Goal: Transaction & Acquisition: Purchase product/service

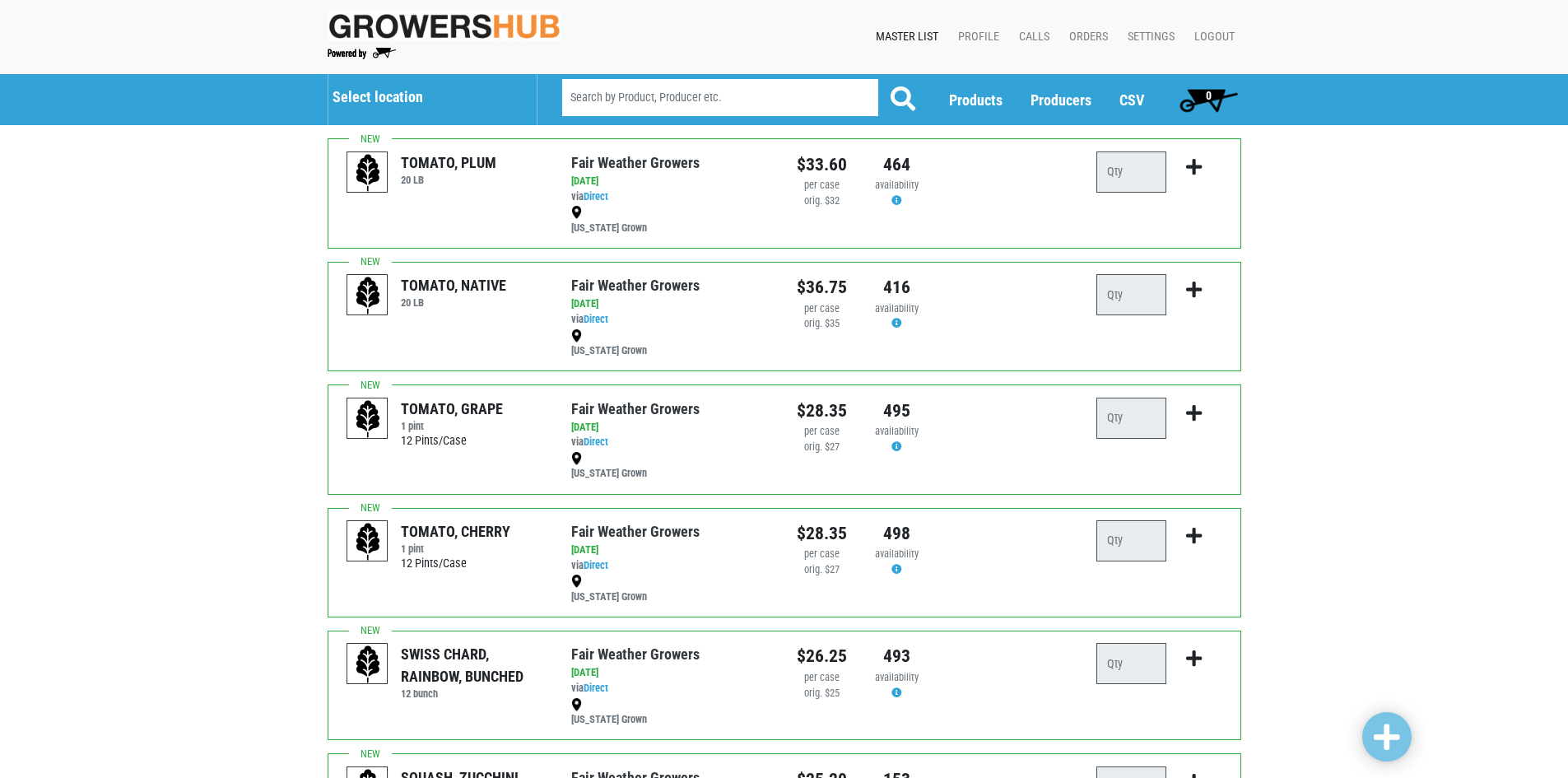
click at [401, 88] on h5 "Select location" at bounding box center [427, 97] width 188 height 18
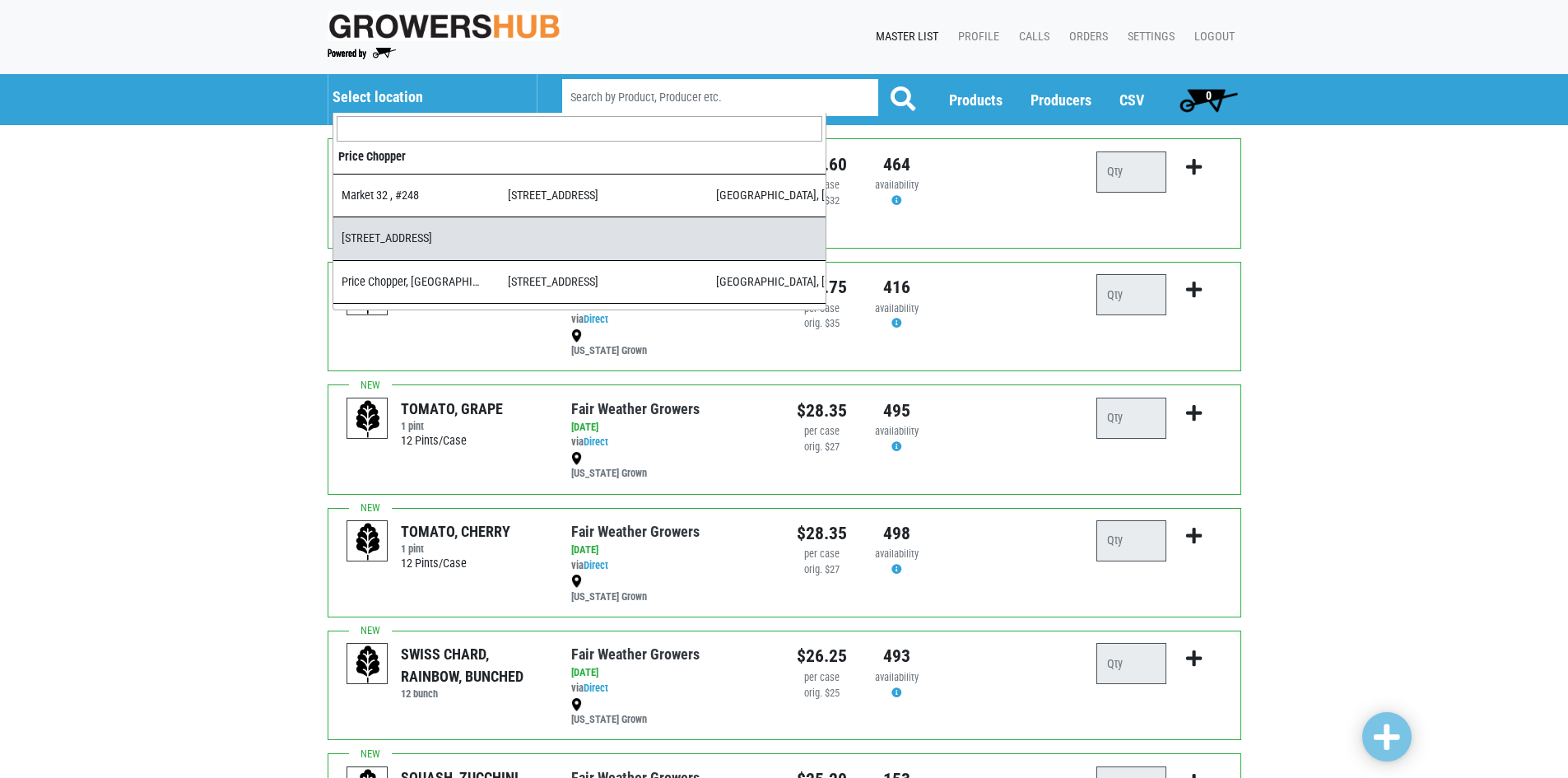
select select "6c5960b6-3938-4aed-aecf-f6d86cbc846f"
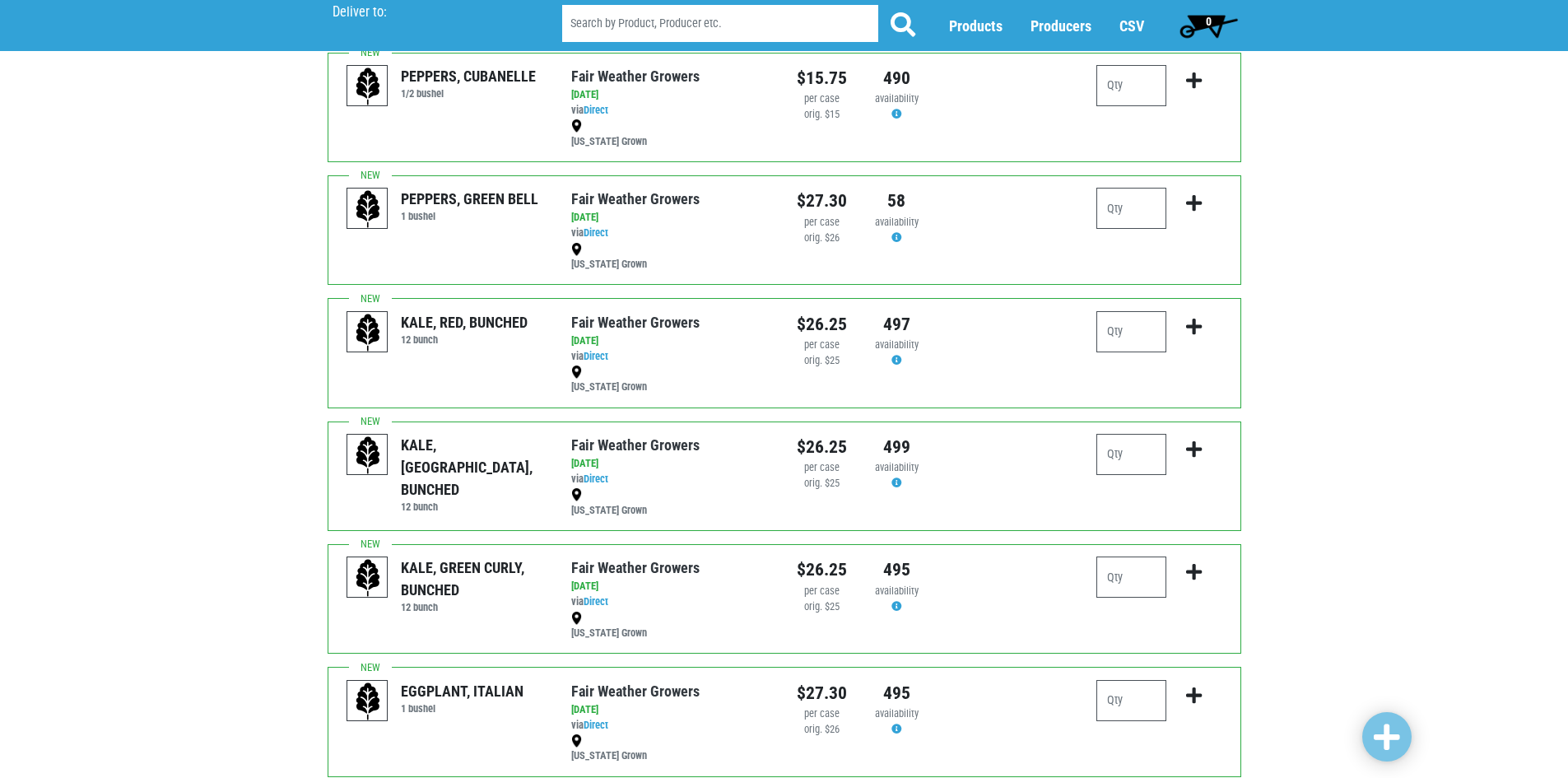
scroll to position [1954, 0]
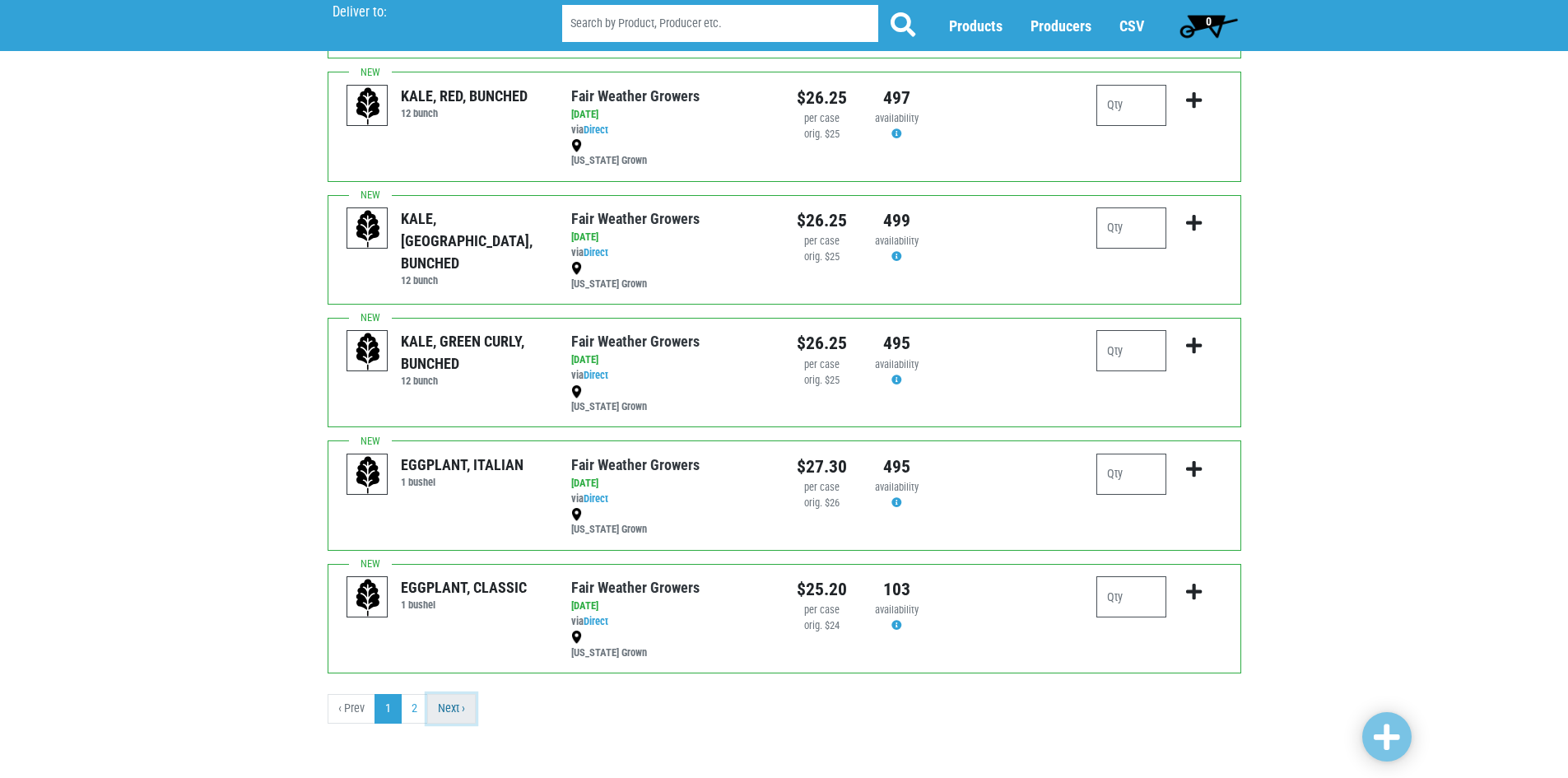
click at [449, 704] on link "Next ›" at bounding box center [451, 708] width 48 height 30
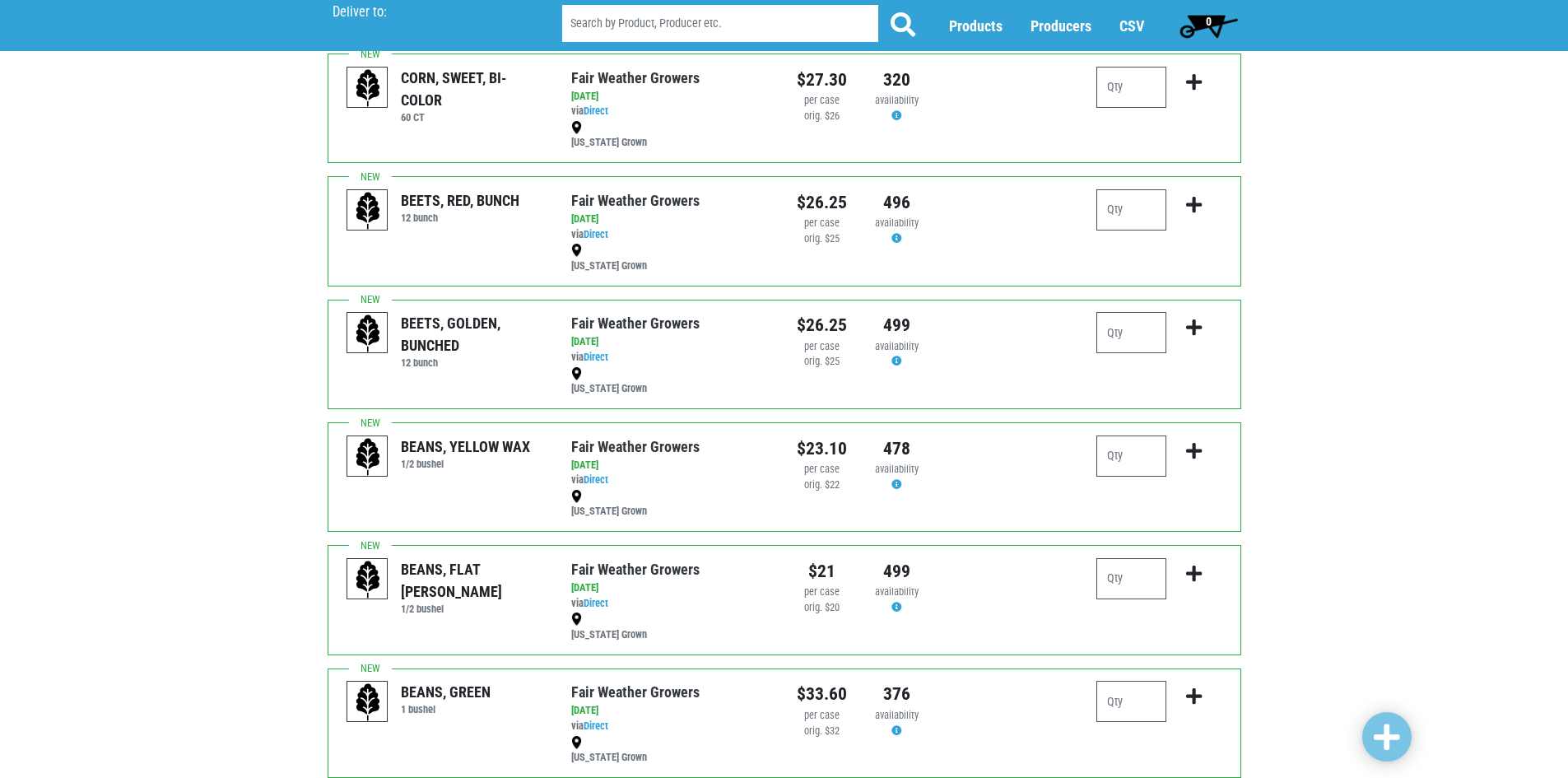
scroll to position [602, 0]
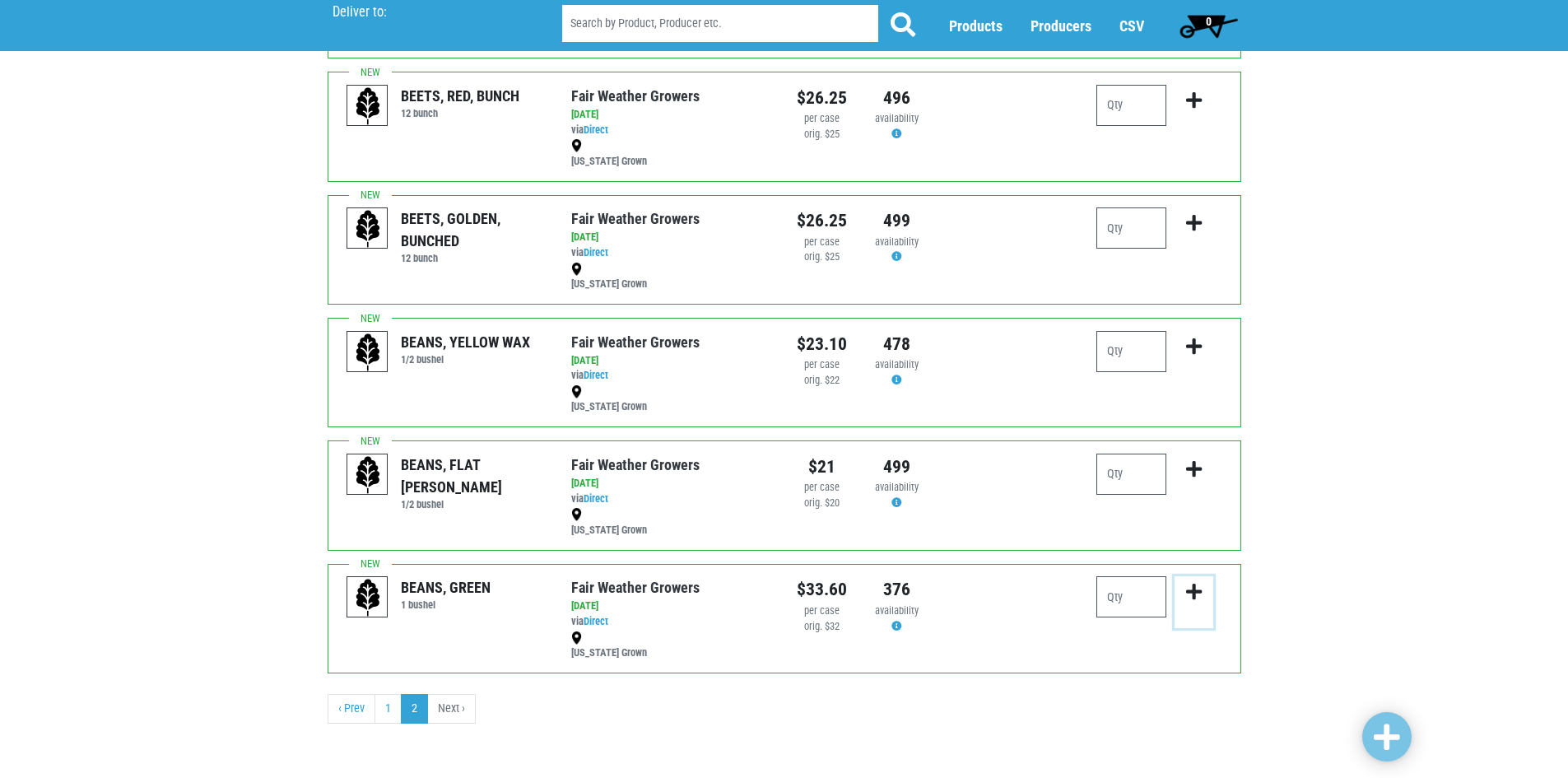
click at [1202, 595] on icon "submit" at bounding box center [1194, 591] width 16 height 18
click at [1156, 597] on input "number" at bounding box center [1131, 597] width 70 height 41
drag, startPoint x: 1150, startPoint y: 597, endPoint x: 1165, endPoint y: 605, distance: 17.0
type input "1"
drag, startPoint x: 1165, startPoint y: 605, endPoint x: 1195, endPoint y: 606, distance: 30.0
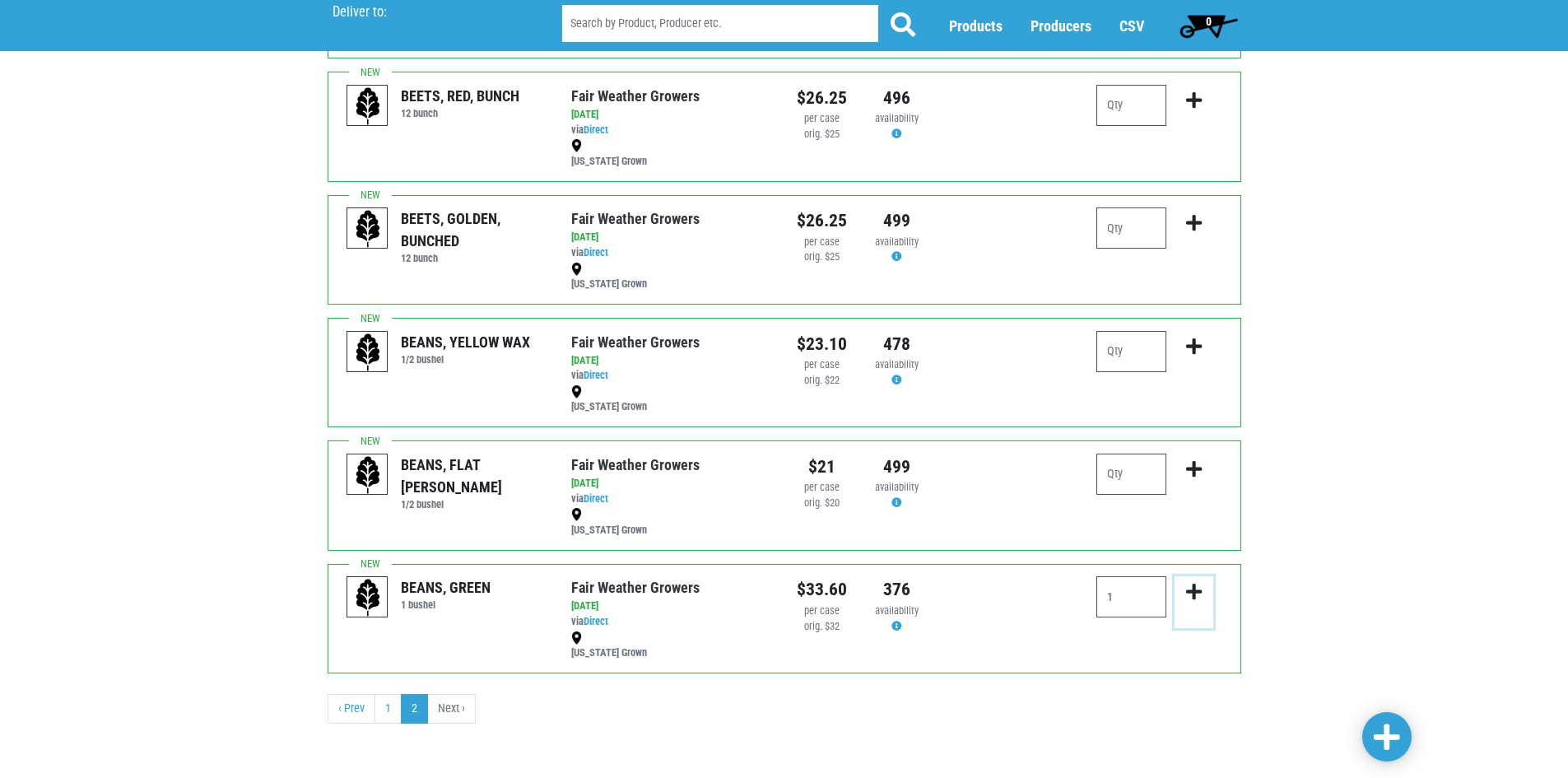
click at [1195, 609] on button "submit" at bounding box center [1194, 602] width 39 height 52
click at [379, 705] on link "1" at bounding box center [388, 708] width 27 height 30
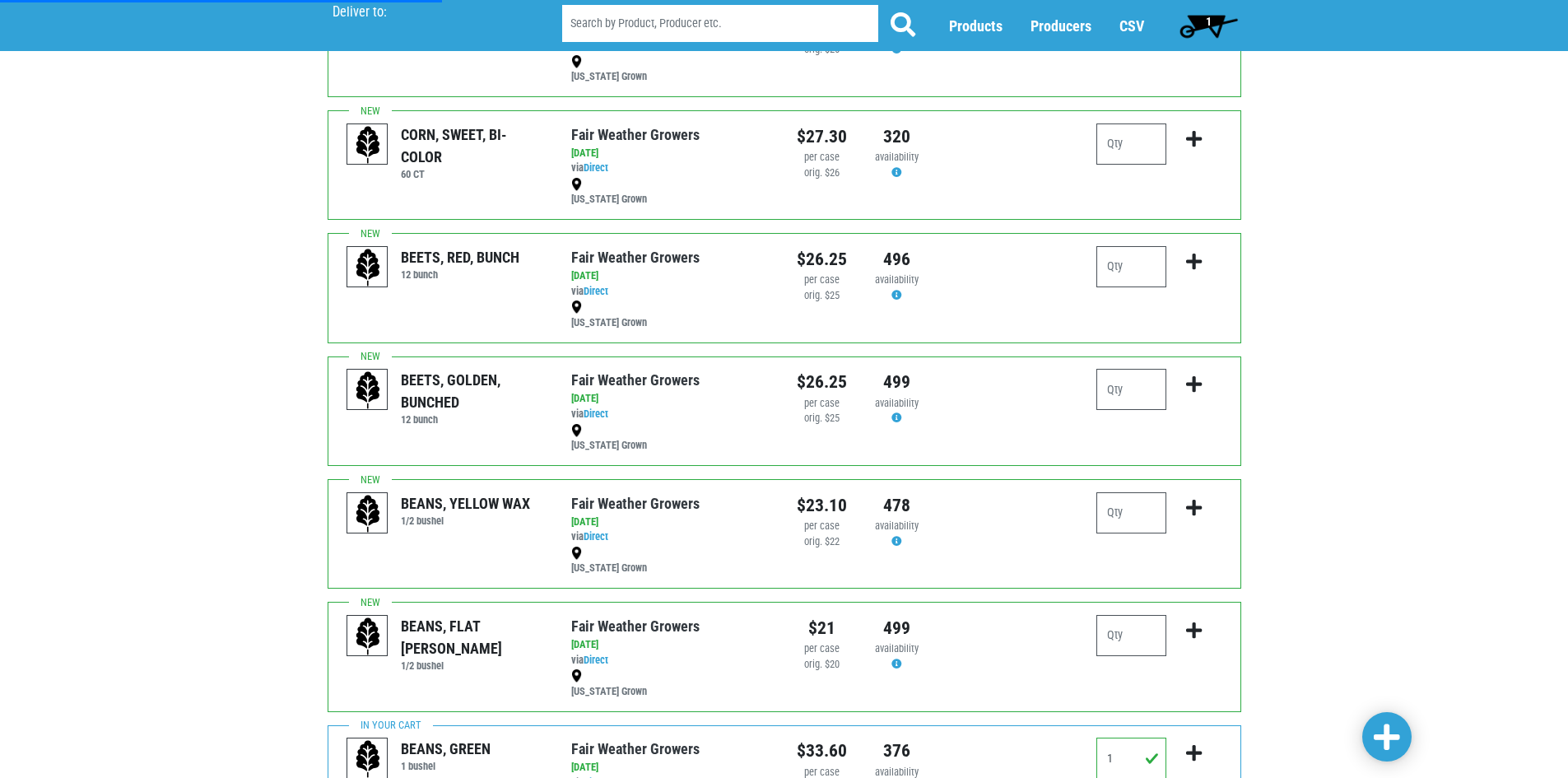
scroll to position [602, 0]
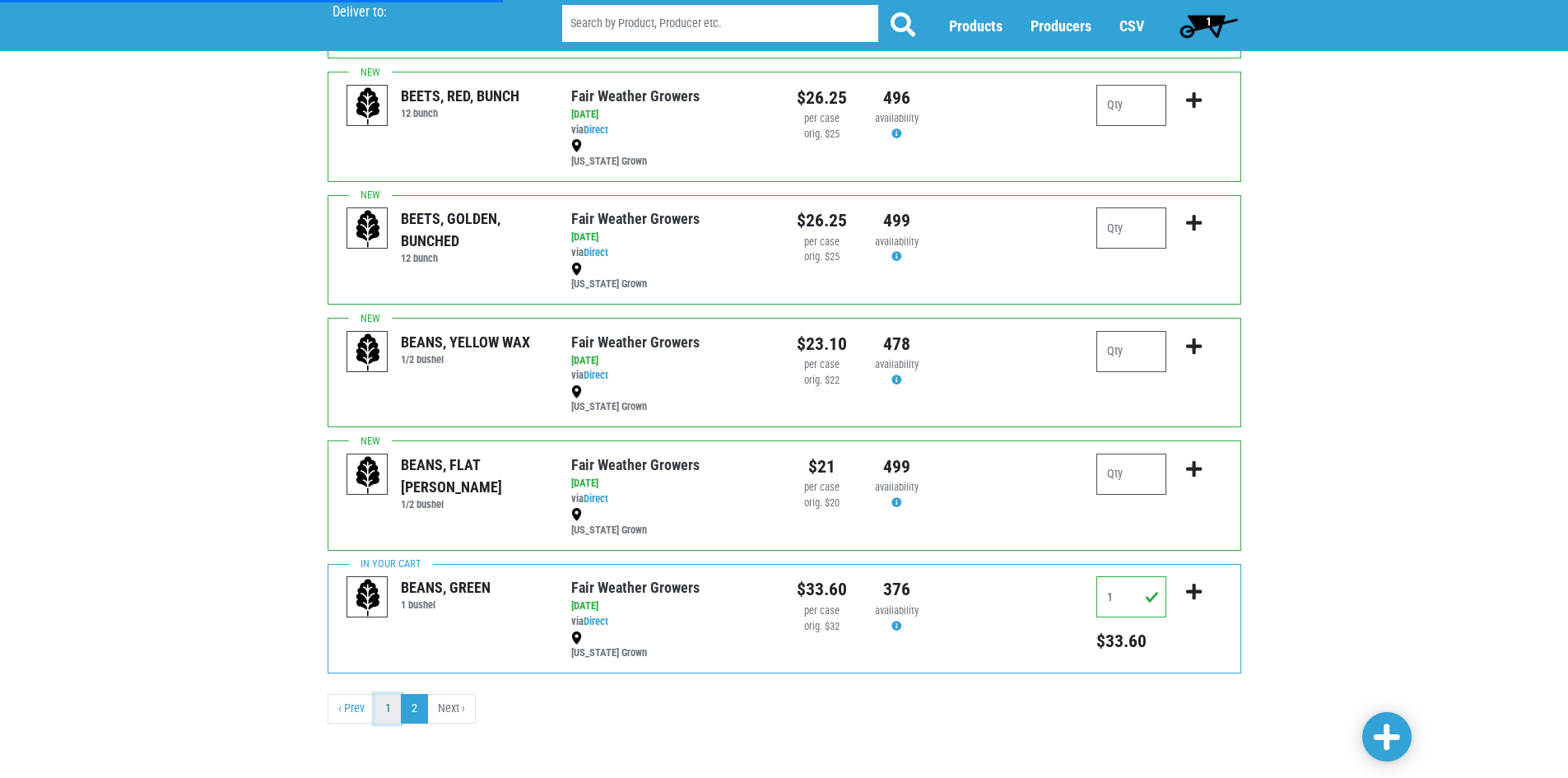
click at [382, 707] on link "1" at bounding box center [388, 708] width 27 height 30
click at [362, 717] on link "‹ Prev" at bounding box center [351, 708] width 47 height 30
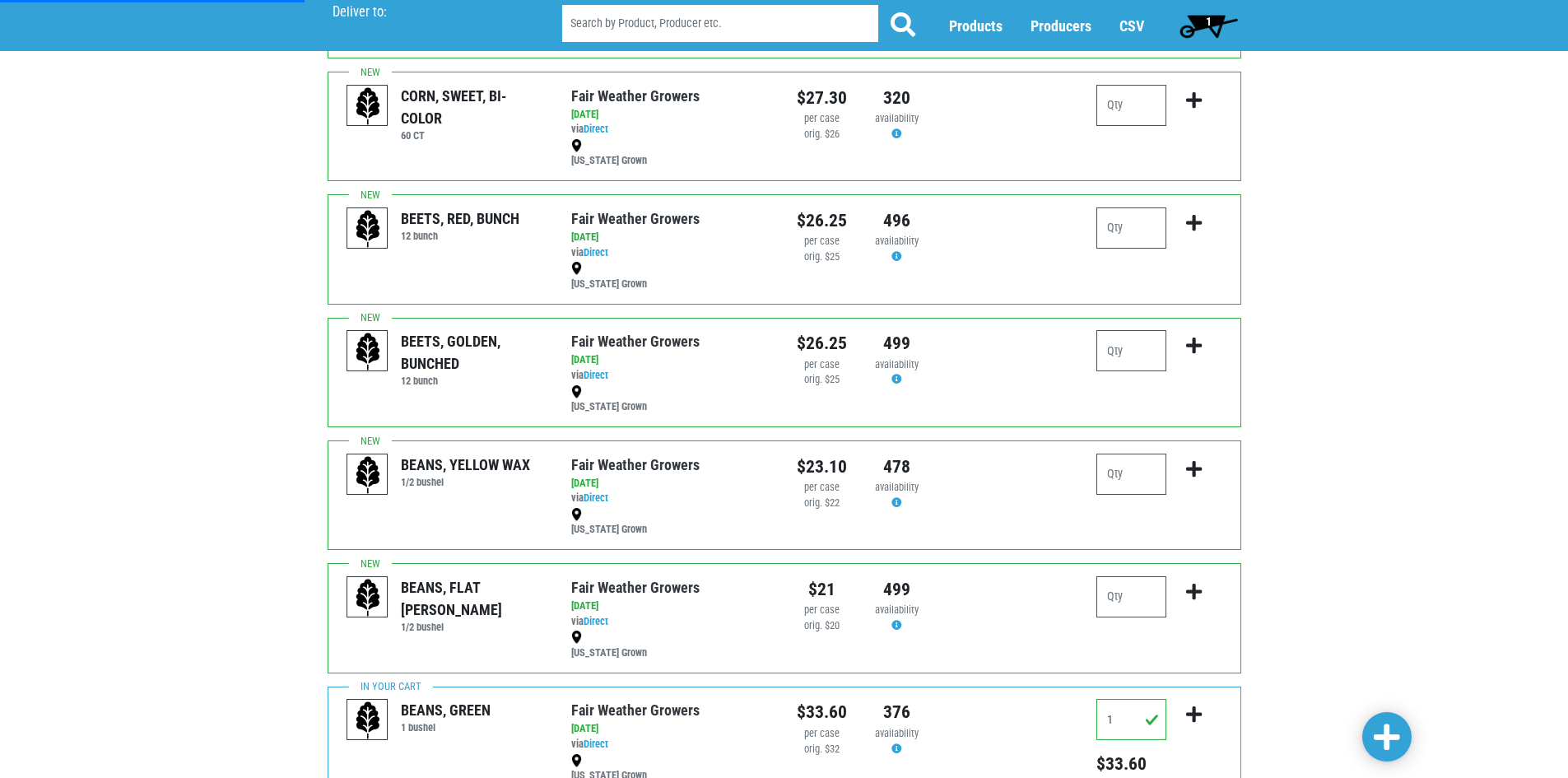
scroll to position [576, 0]
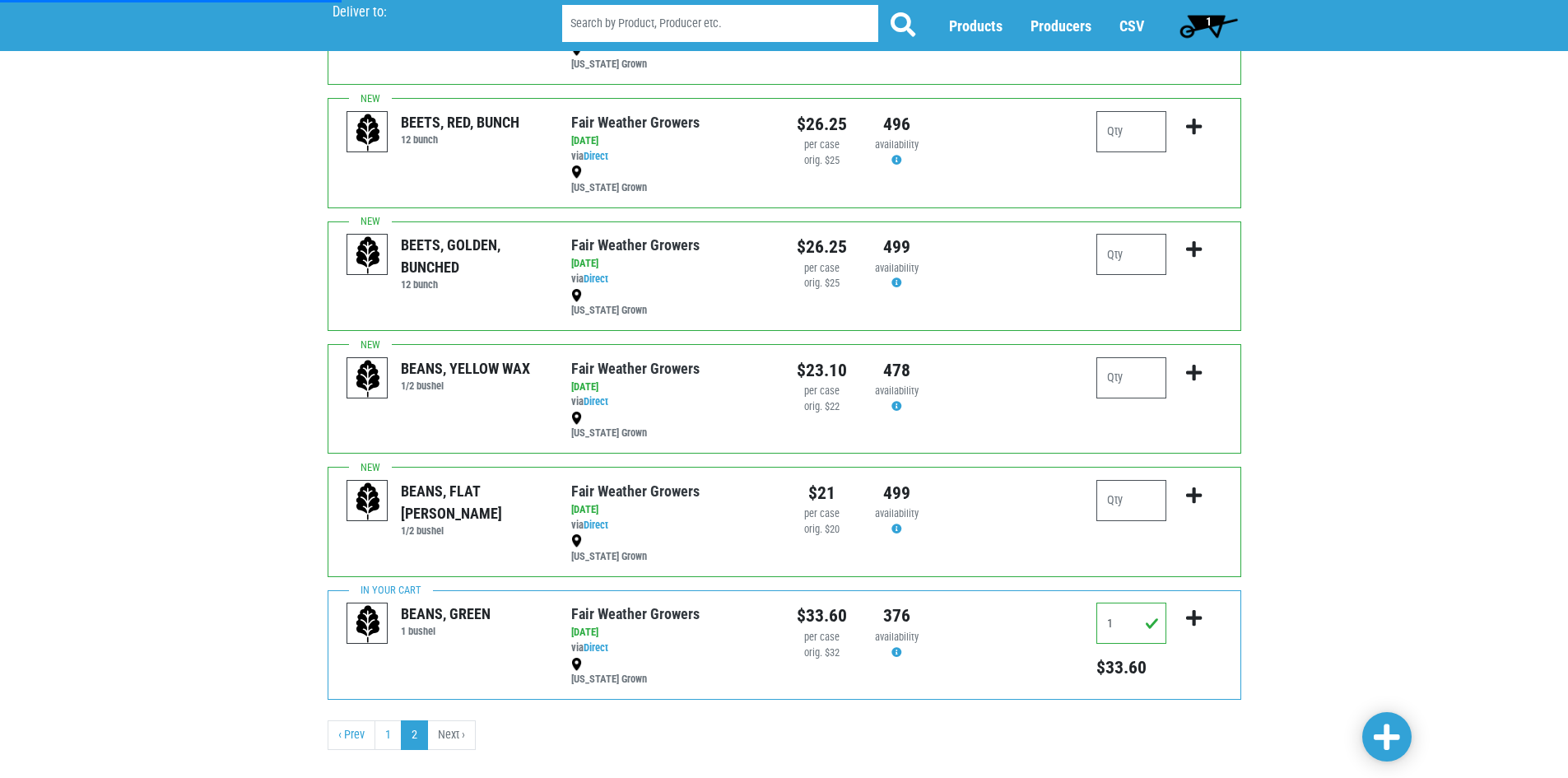
click at [455, 741] on li "Next ›" at bounding box center [451, 735] width 47 height 30
click at [380, 741] on link "1" at bounding box center [388, 735] width 27 height 30
click at [410, 737] on link "2" at bounding box center [414, 735] width 27 height 30
click at [381, 745] on link "1" at bounding box center [388, 735] width 27 height 30
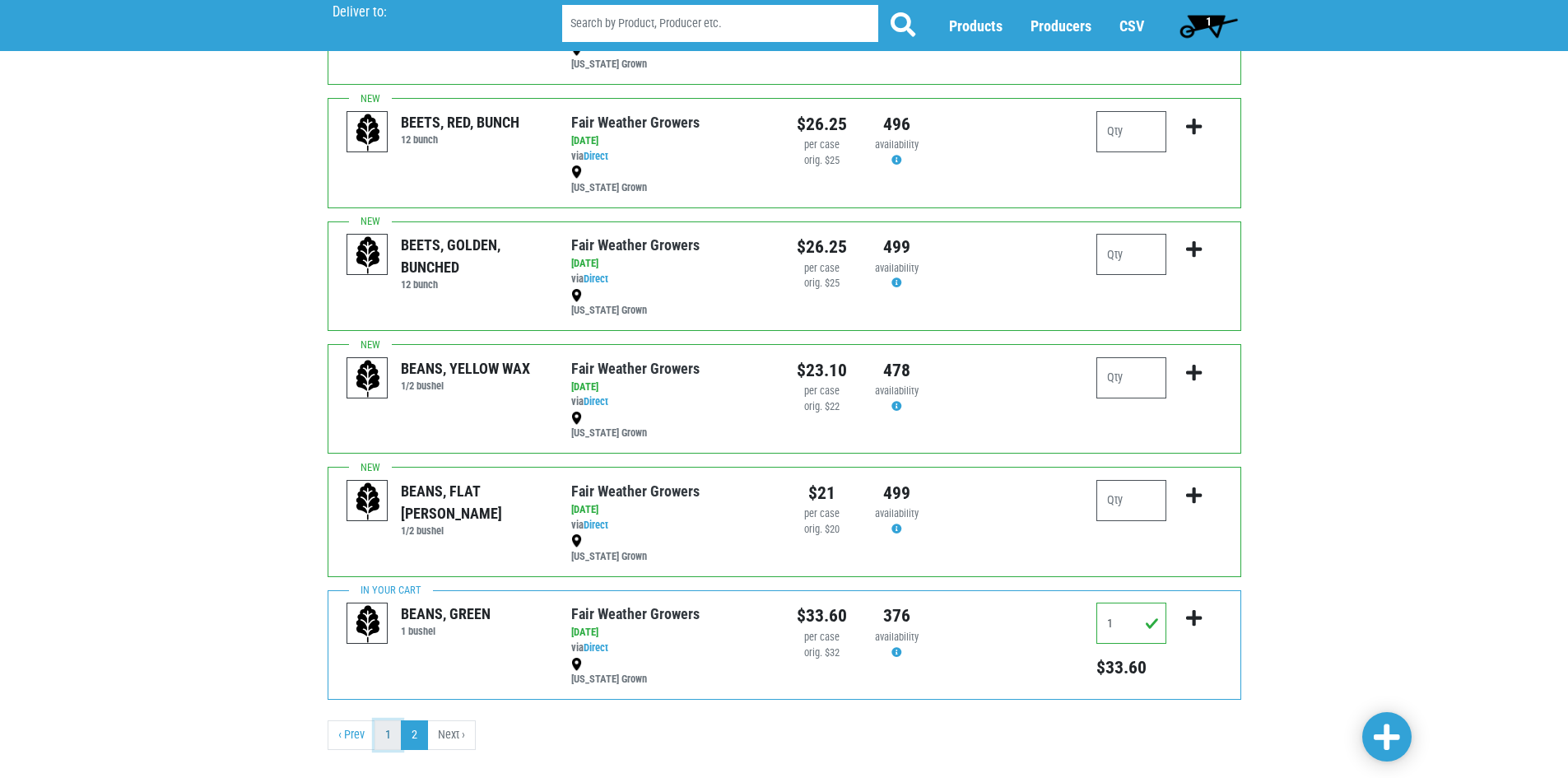
click at [381, 745] on link "1" at bounding box center [388, 735] width 27 height 30
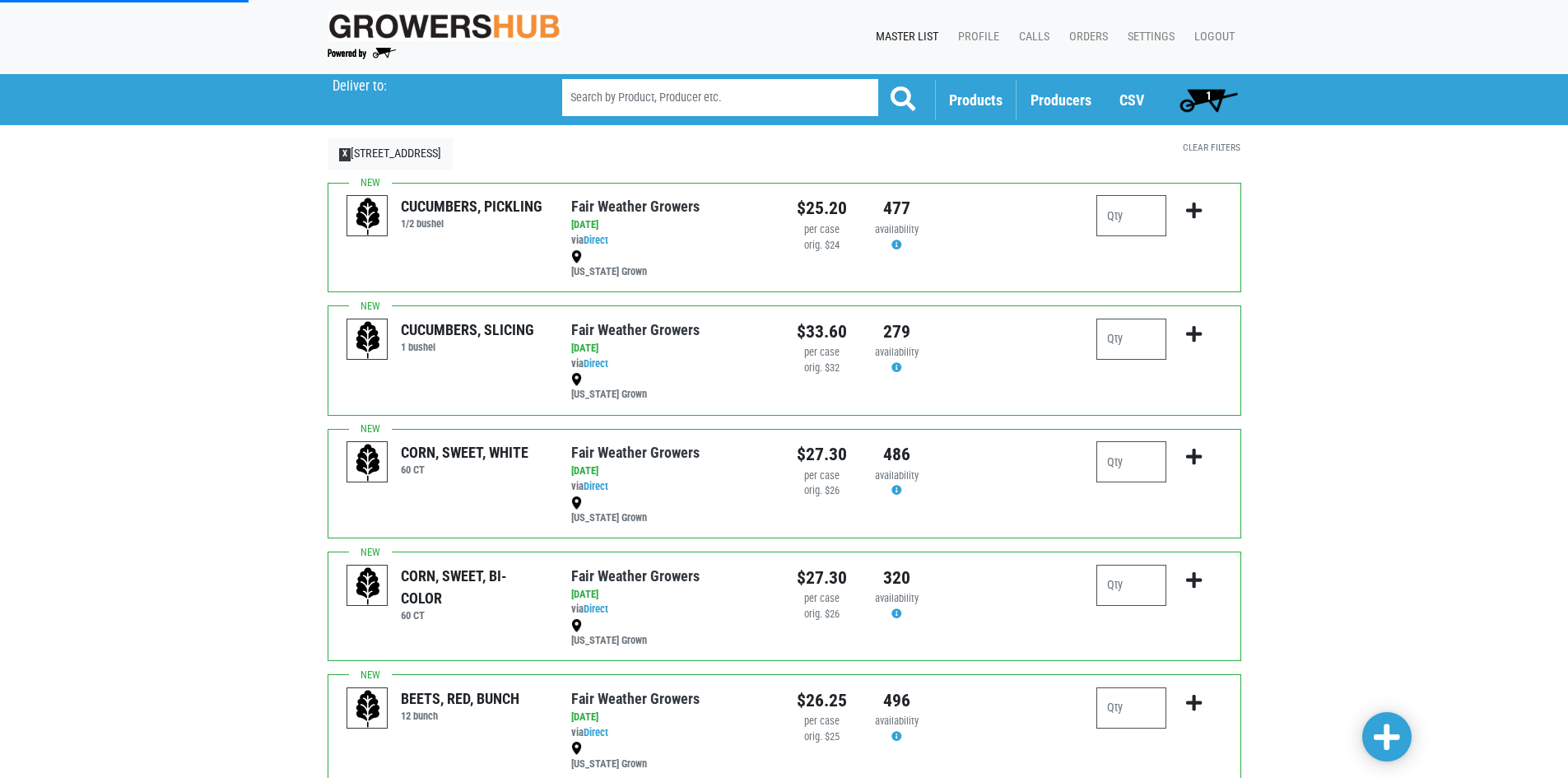
click at [975, 92] on span "Products" at bounding box center [977, 99] width 54 height 18
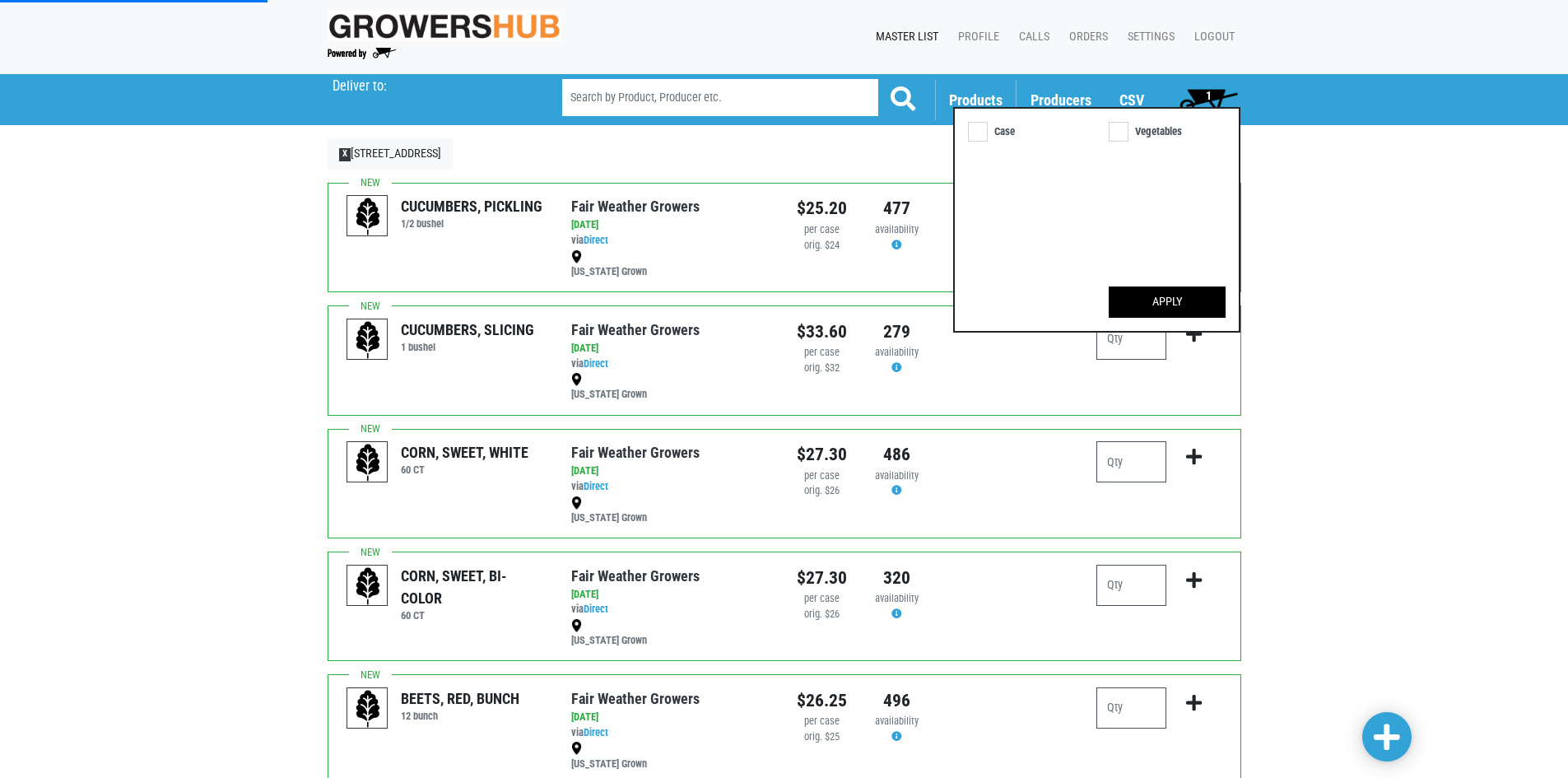
click at [975, 92] on span "Products" at bounding box center [977, 99] width 54 height 18
click at [120, 263] on div "Deliver To Market 32 , #248 ([STREET_ADDRESS]) [GEOGRAPHIC_DATA] #156, [GEOGRAP…" at bounding box center [784, 706] width 1568 height 1265
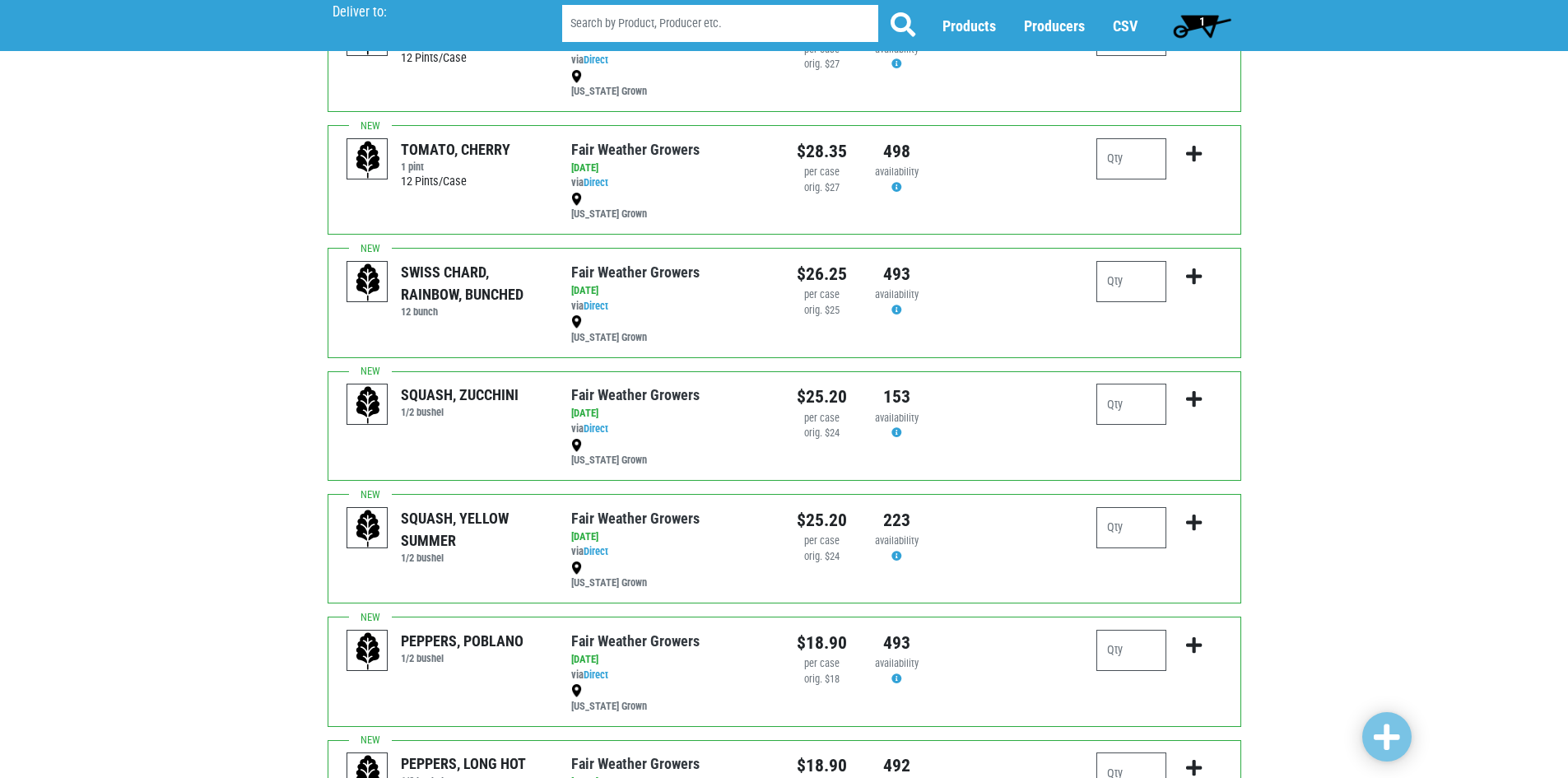
scroll to position [473, 0]
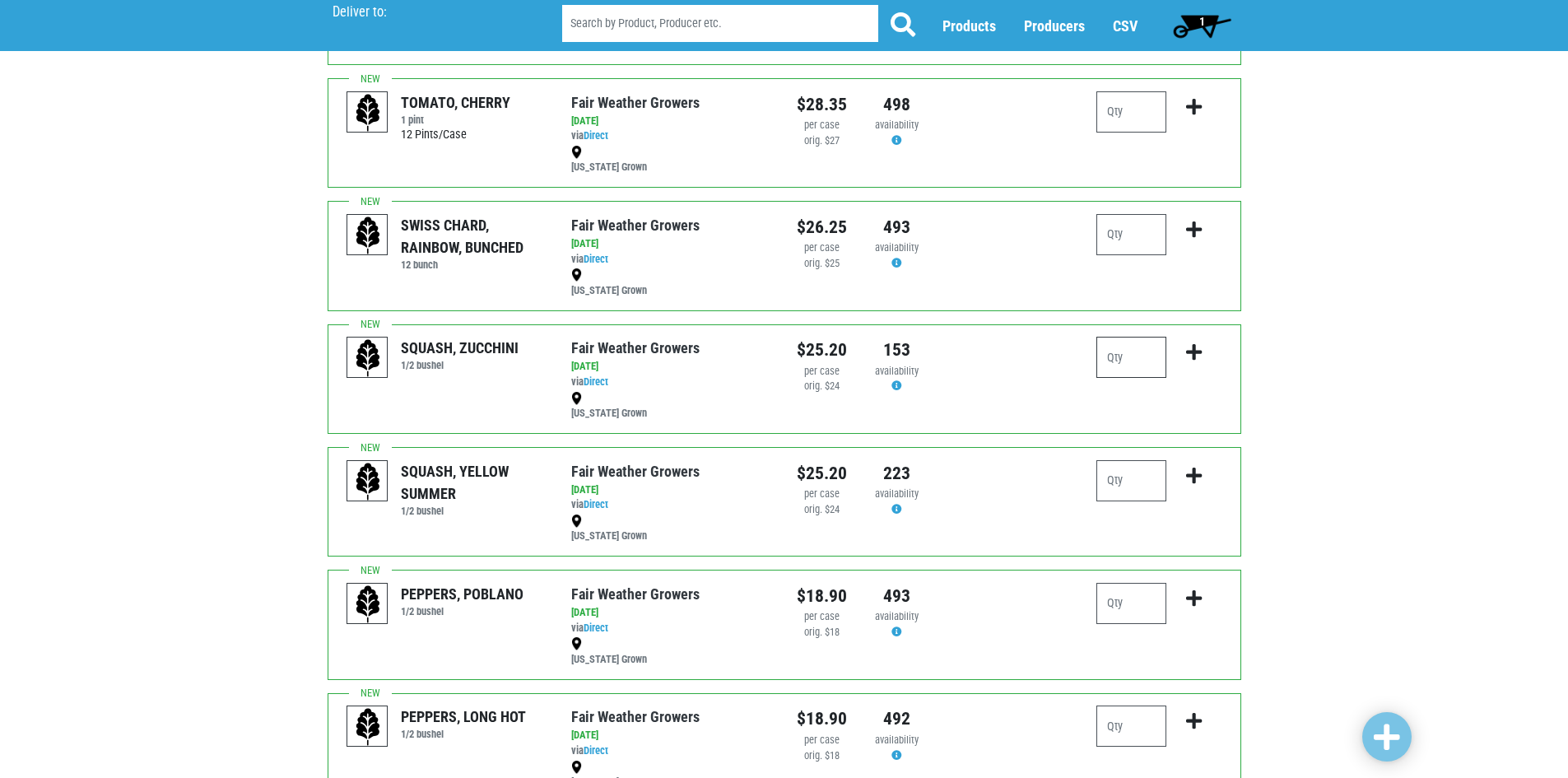
click at [1133, 346] on input "number" at bounding box center [1131, 357] width 70 height 41
type input "2"
click at [1195, 355] on icon "submit" at bounding box center [1194, 351] width 16 height 18
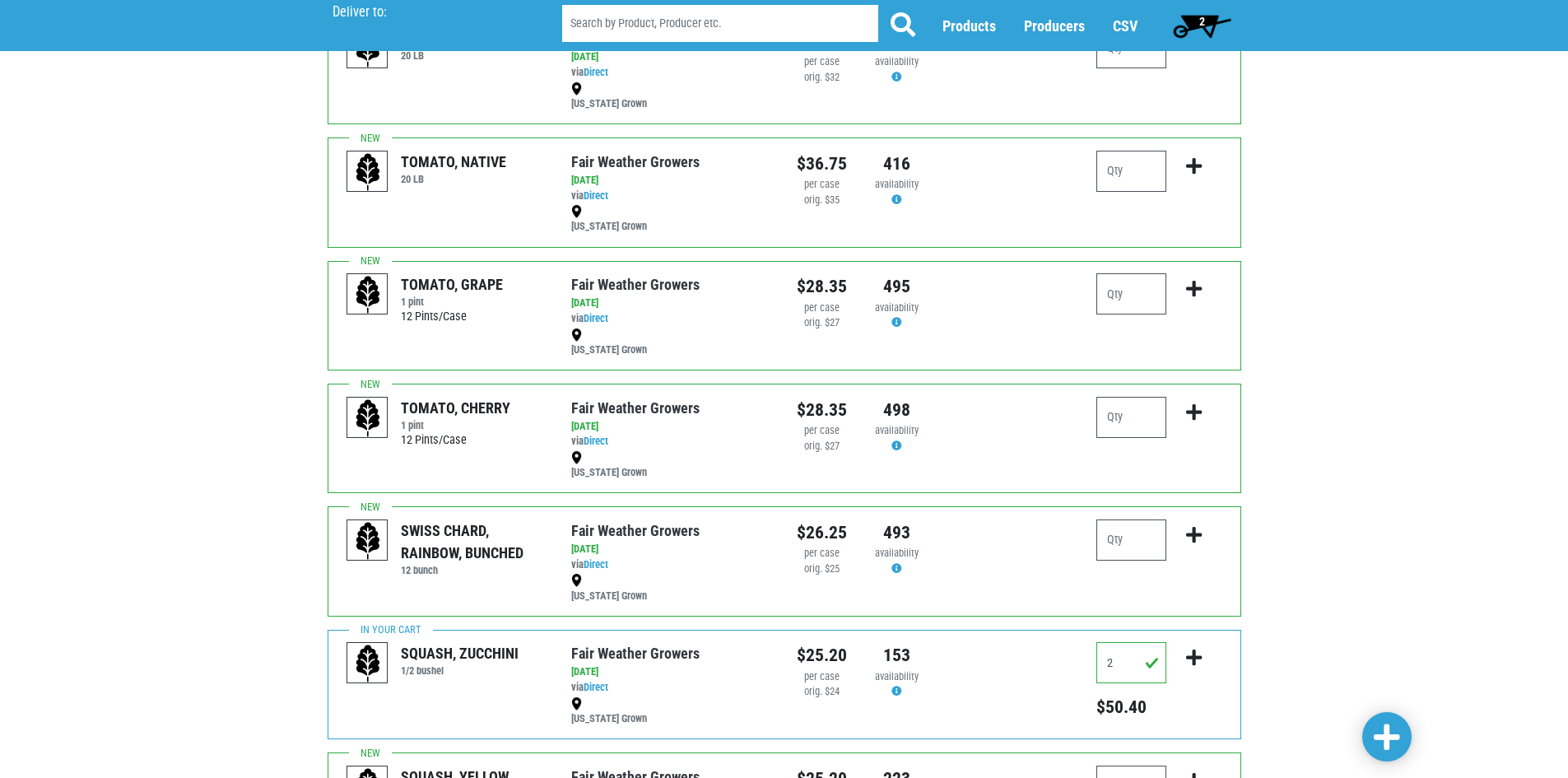
scroll to position [0, 0]
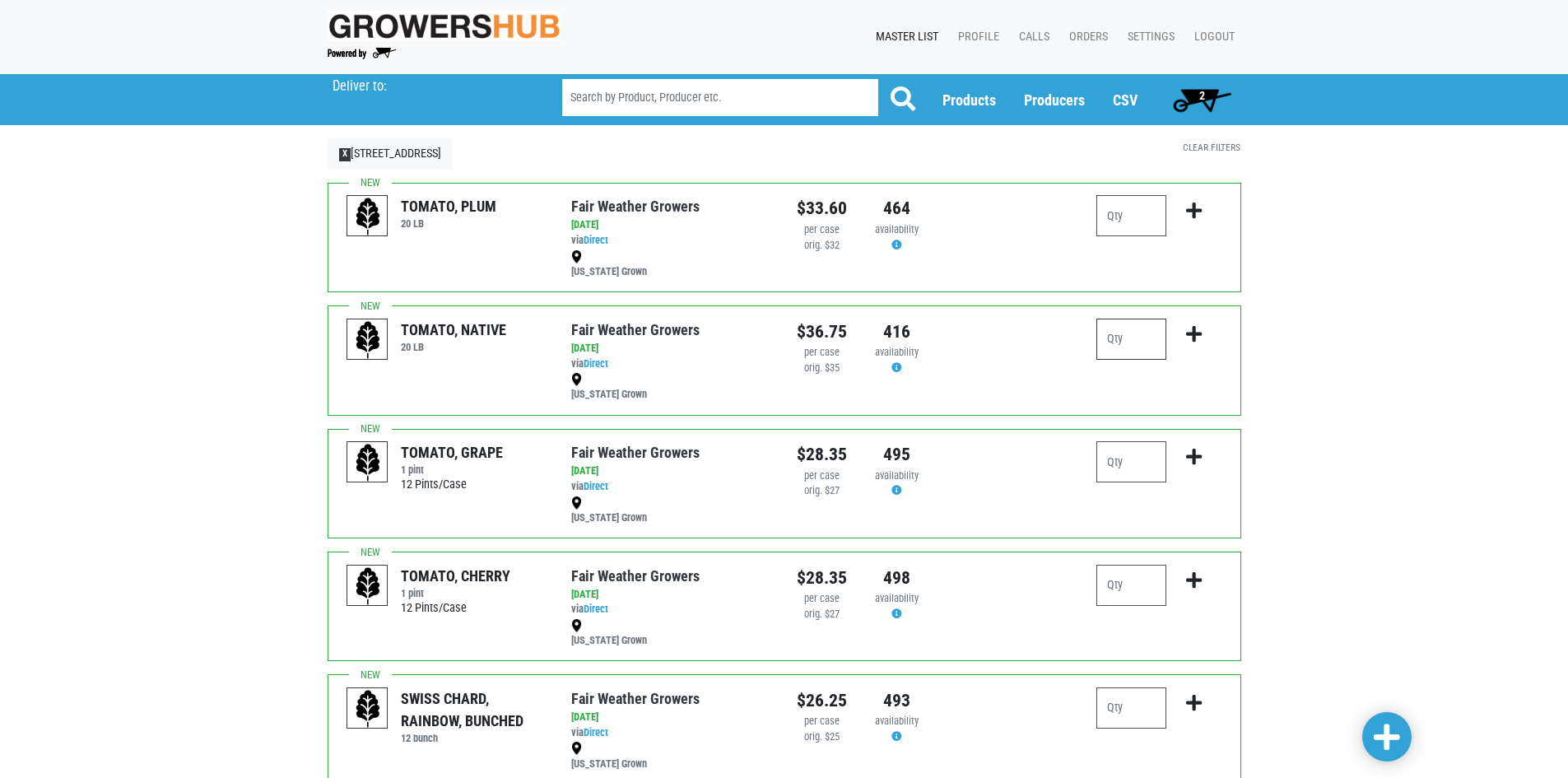
click at [1139, 337] on input "number" at bounding box center [1131, 339] width 70 height 41
type input "2"
click at [1186, 337] on button "submit" at bounding box center [1194, 345] width 39 height 52
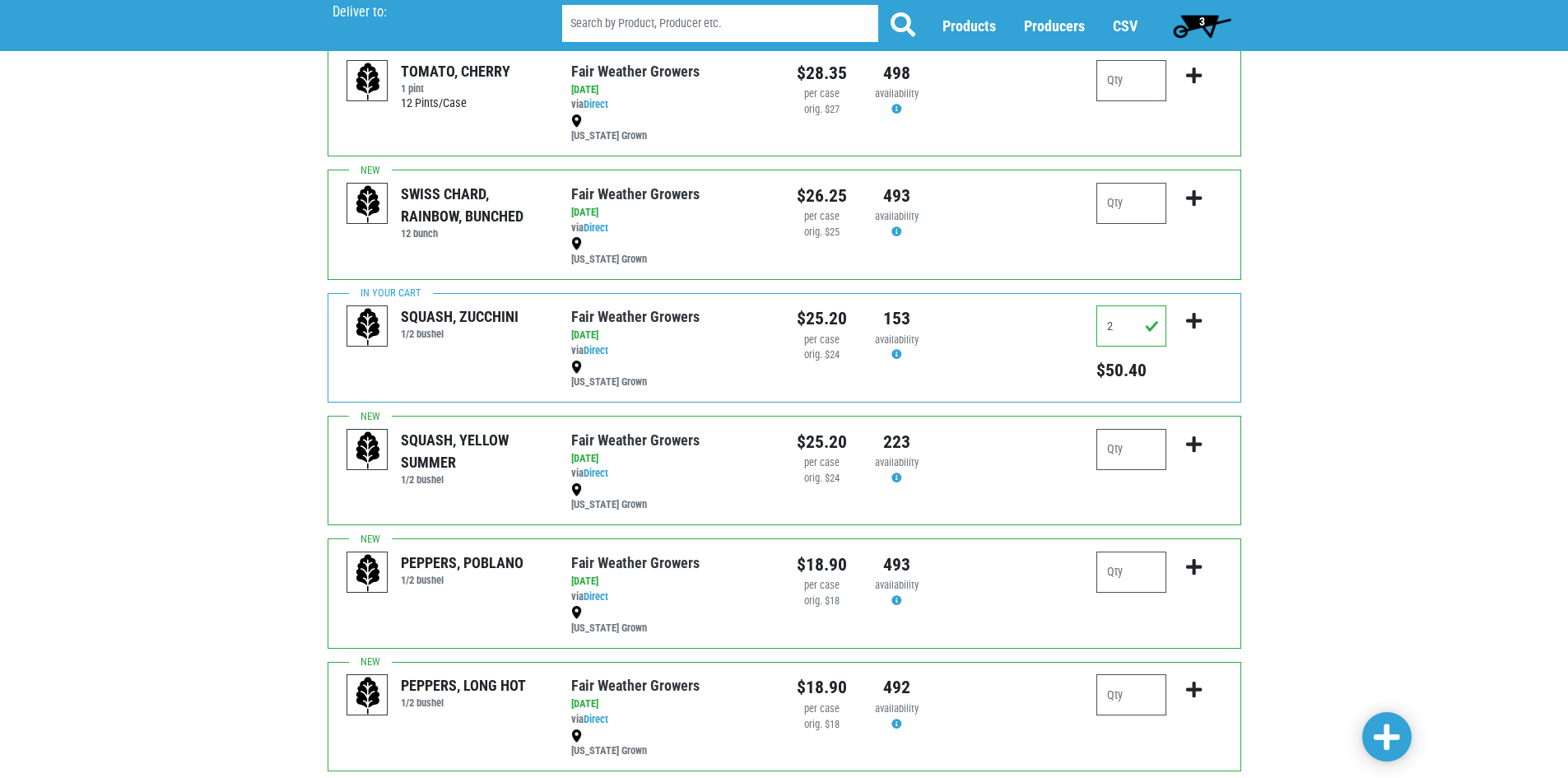
scroll to position [473, 0]
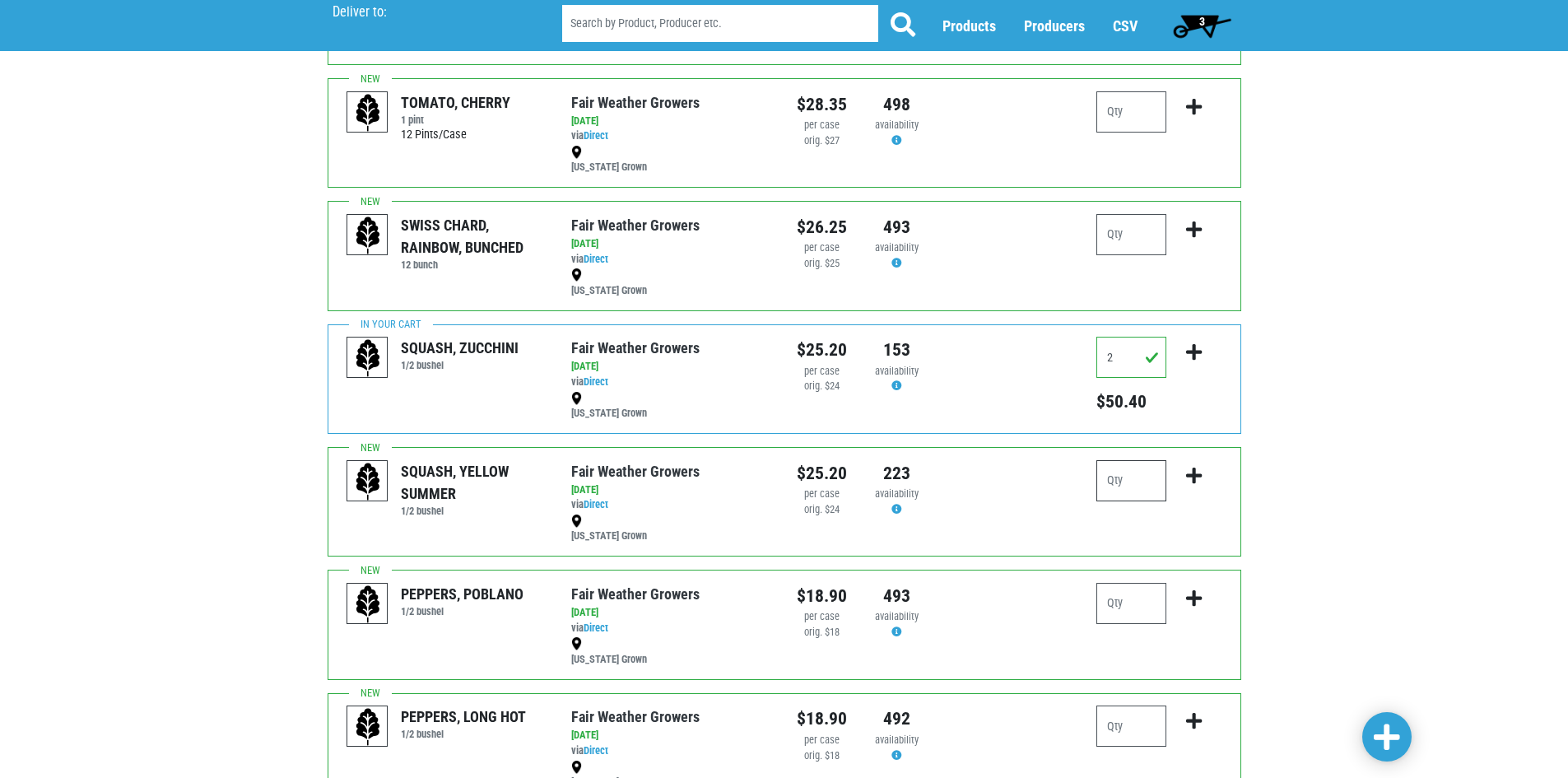
click at [1145, 480] on input "number" at bounding box center [1131, 481] width 70 height 41
type input "2"
click at [1197, 484] on button "submit" at bounding box center [1194, 486] width 39 height 52
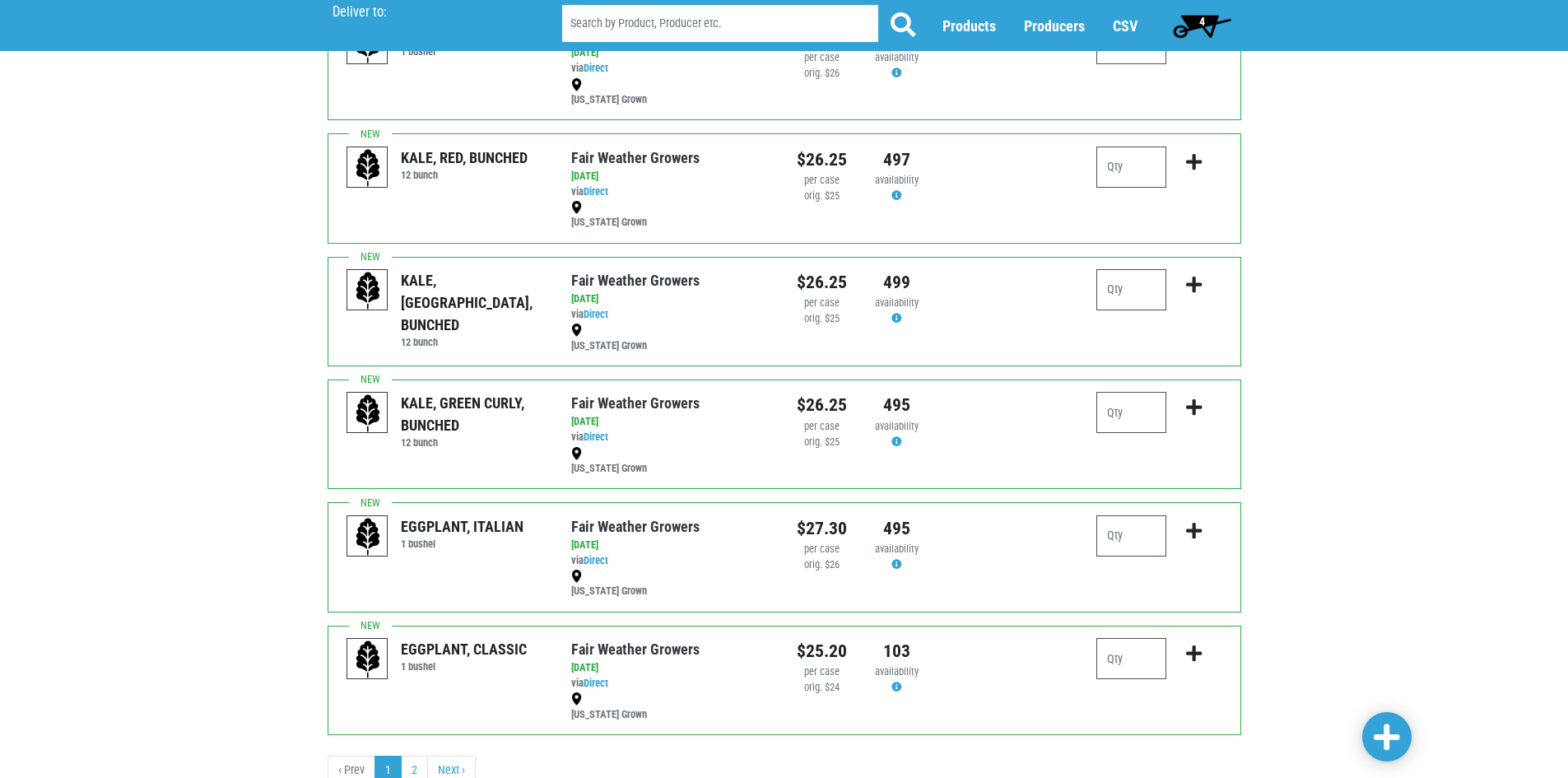
scroll to position [1954, 0]
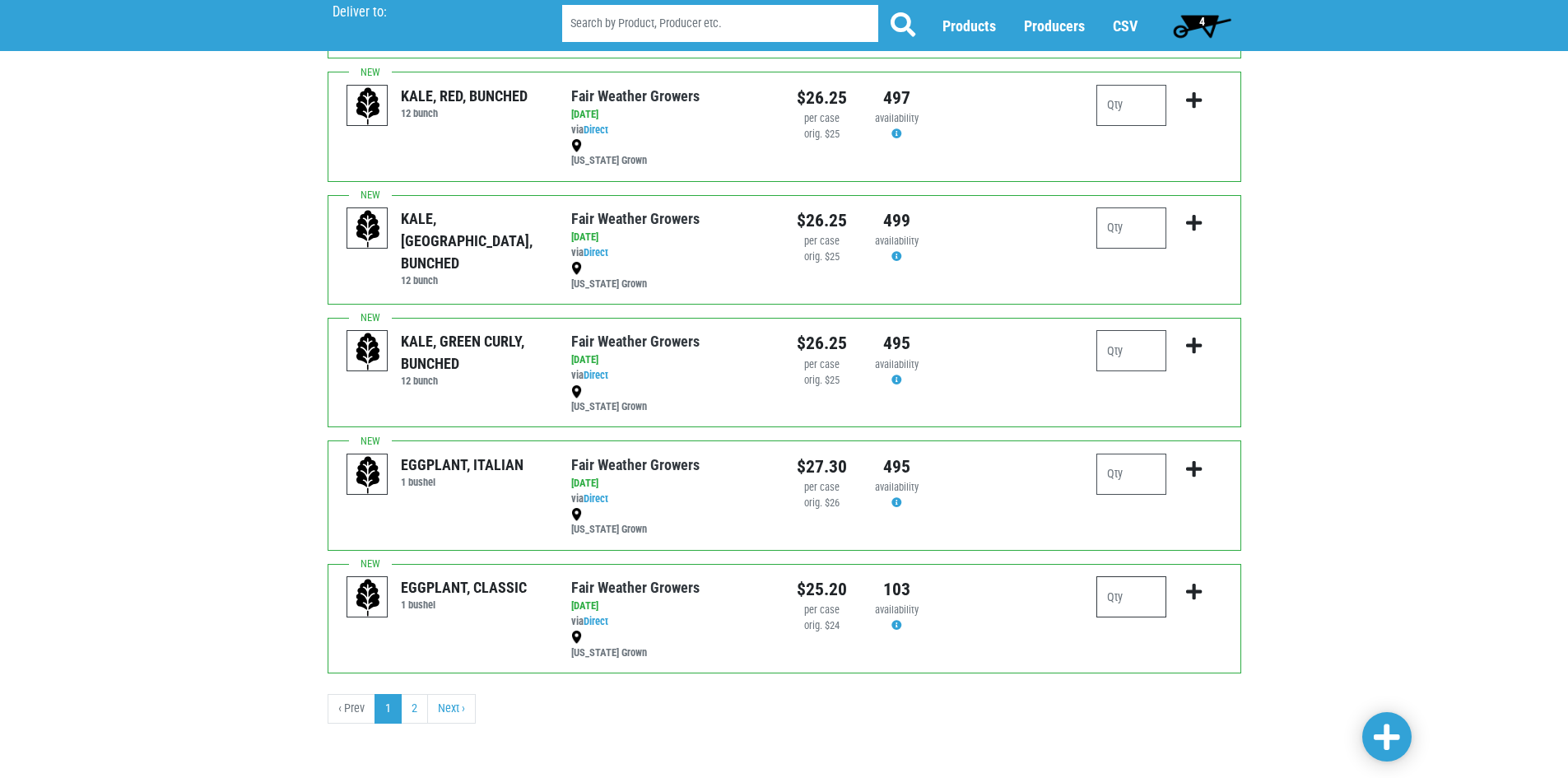
click at [1139, 600] on input "number" at bounding box center [1131, 597] width 70 height 41
type input "1"
click at [1190, 593] on icon "submit" at bounding box center [1194, 591] width 16 height 18
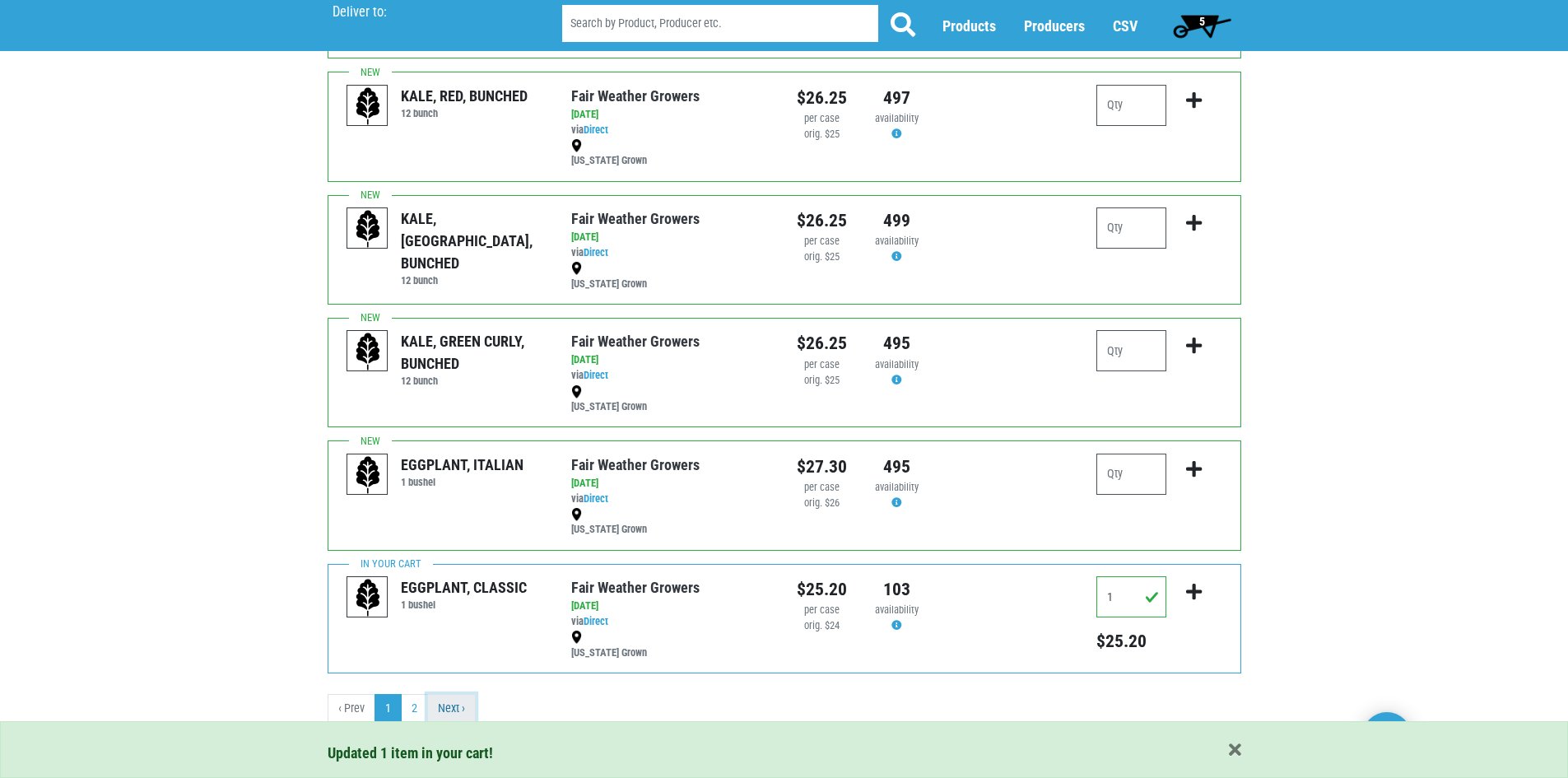
click at [460, 713] on link "Next ›" at bounding box center [451, 708] width 48 height 30
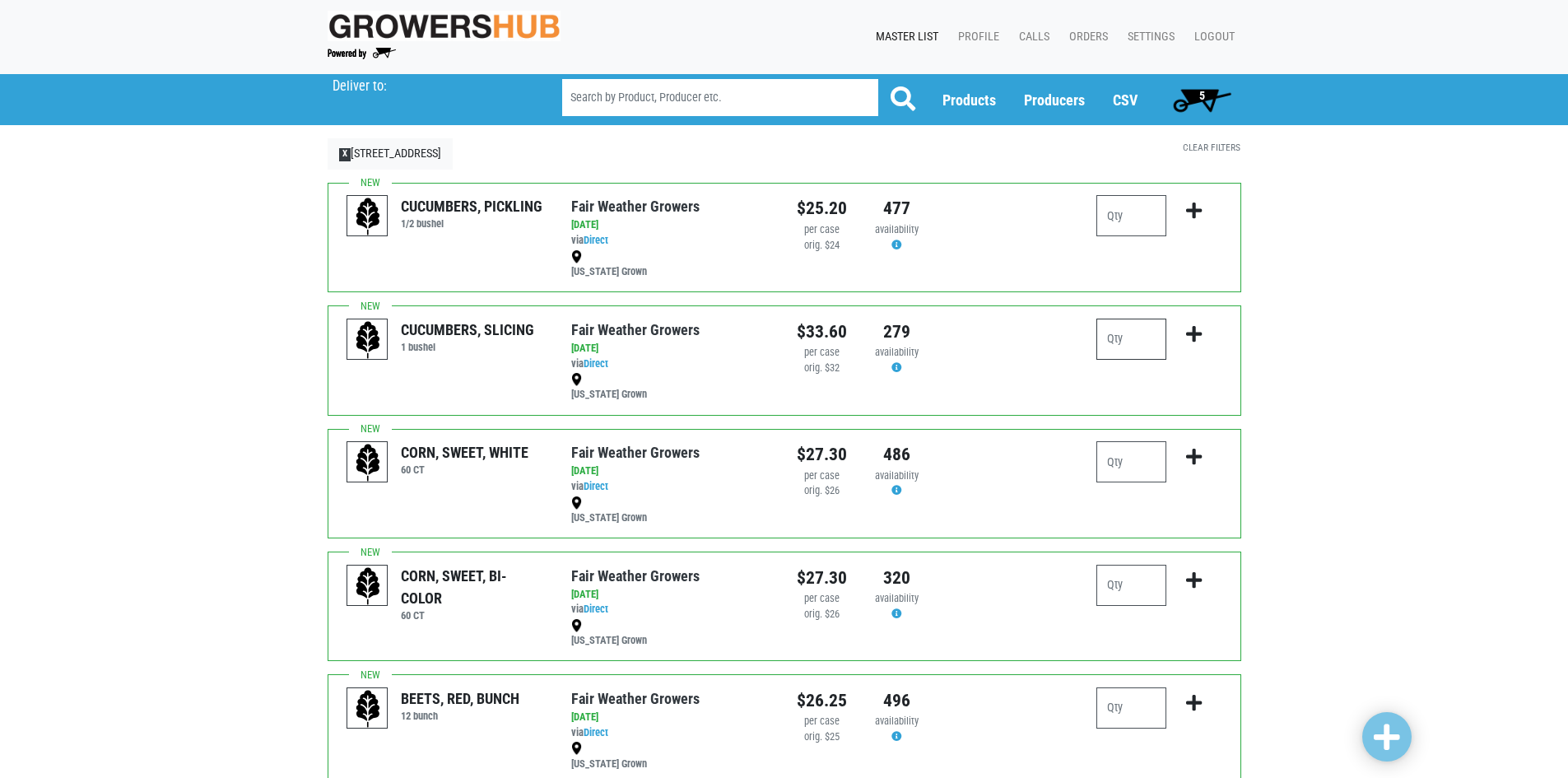
click at [1147, 334] on input "number" at bounding box center [1131, 339] width 70 height 41
type input "2"
click at [1188, 330] on button "submit" at bounding box center [1194, 345] width 39 height 52
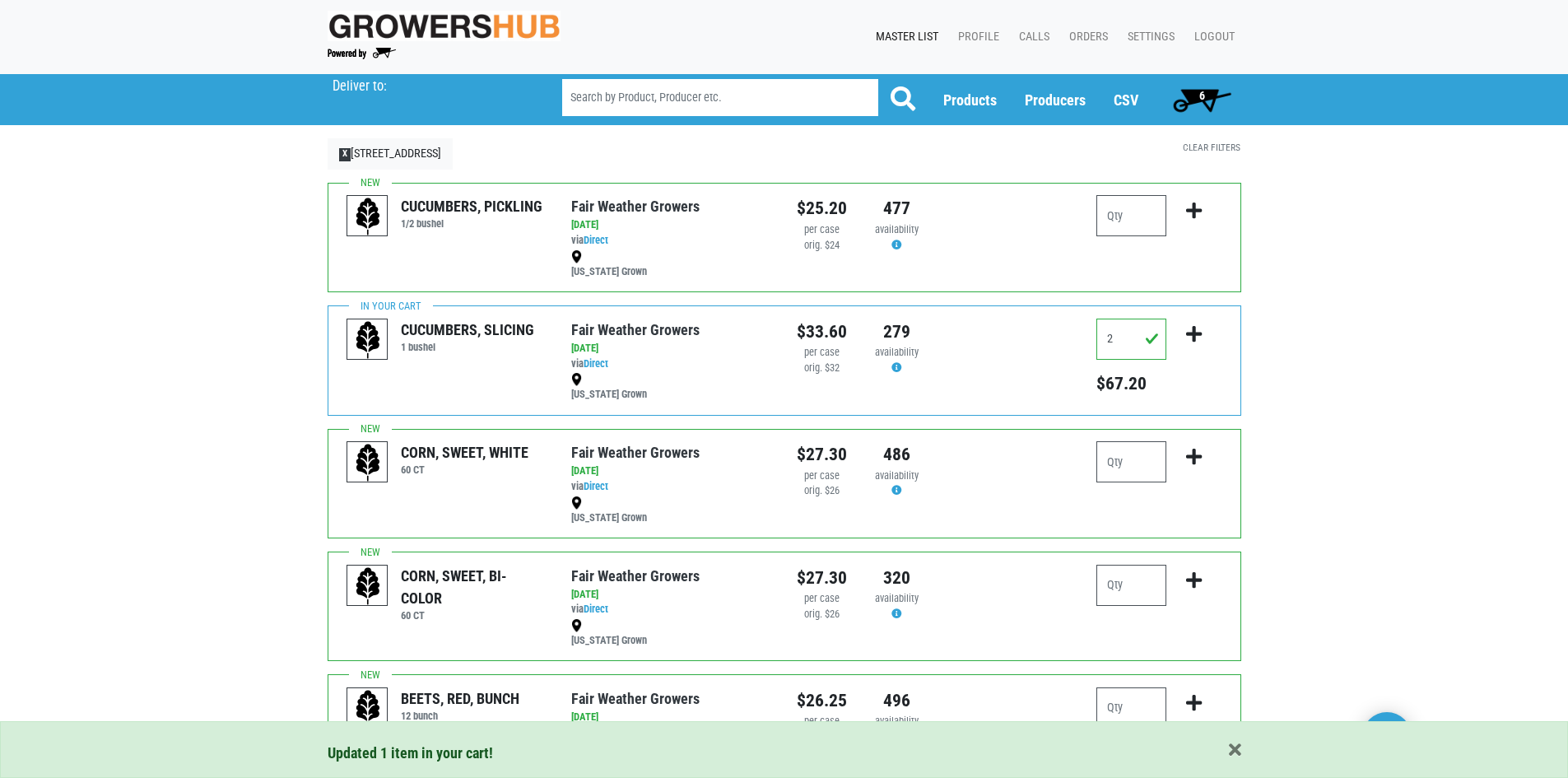
click at [1195, 97] on span "6" at bounding box center [1202, 99] width 73 height 33
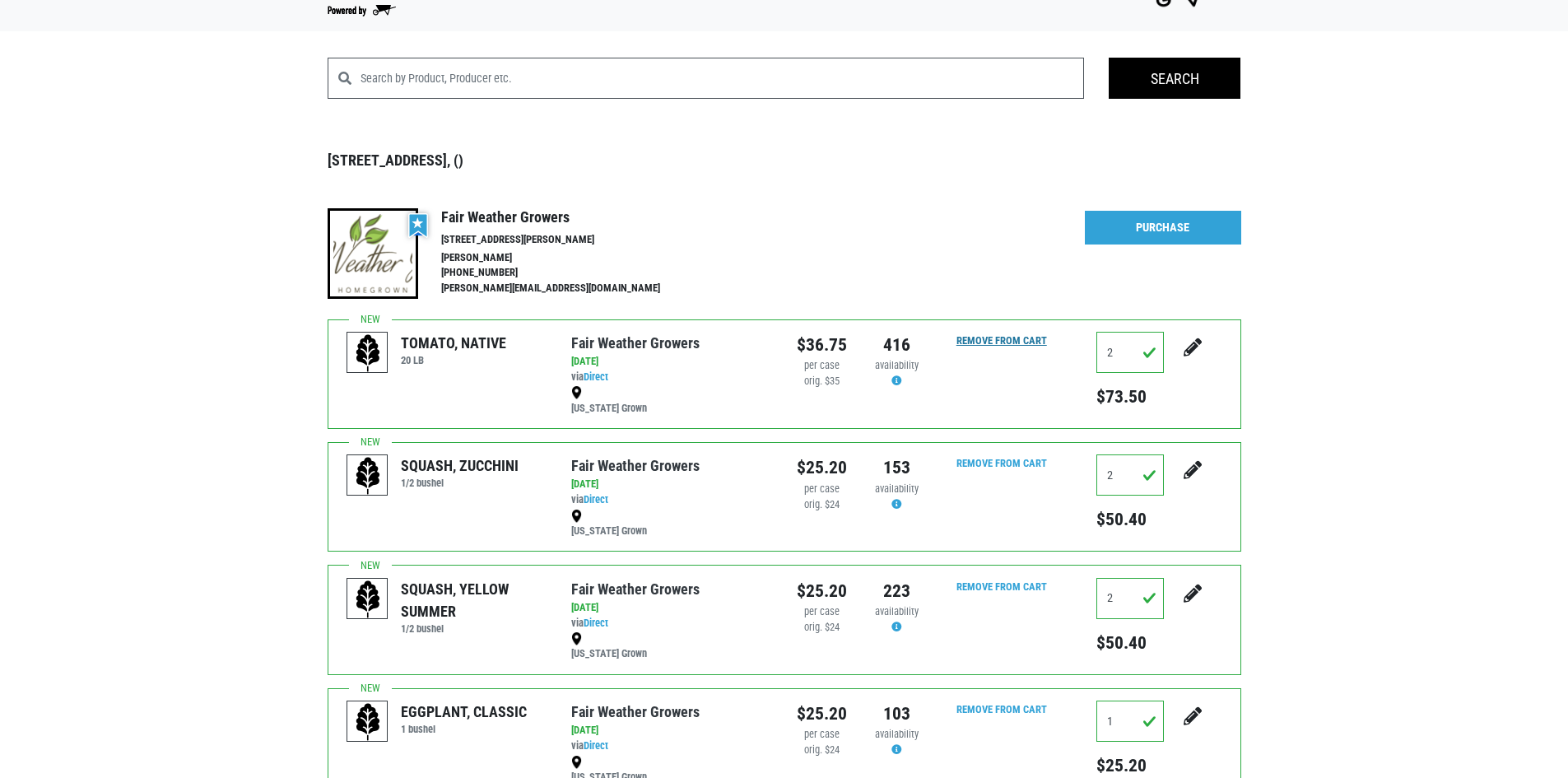
scroll to position [83, 0]
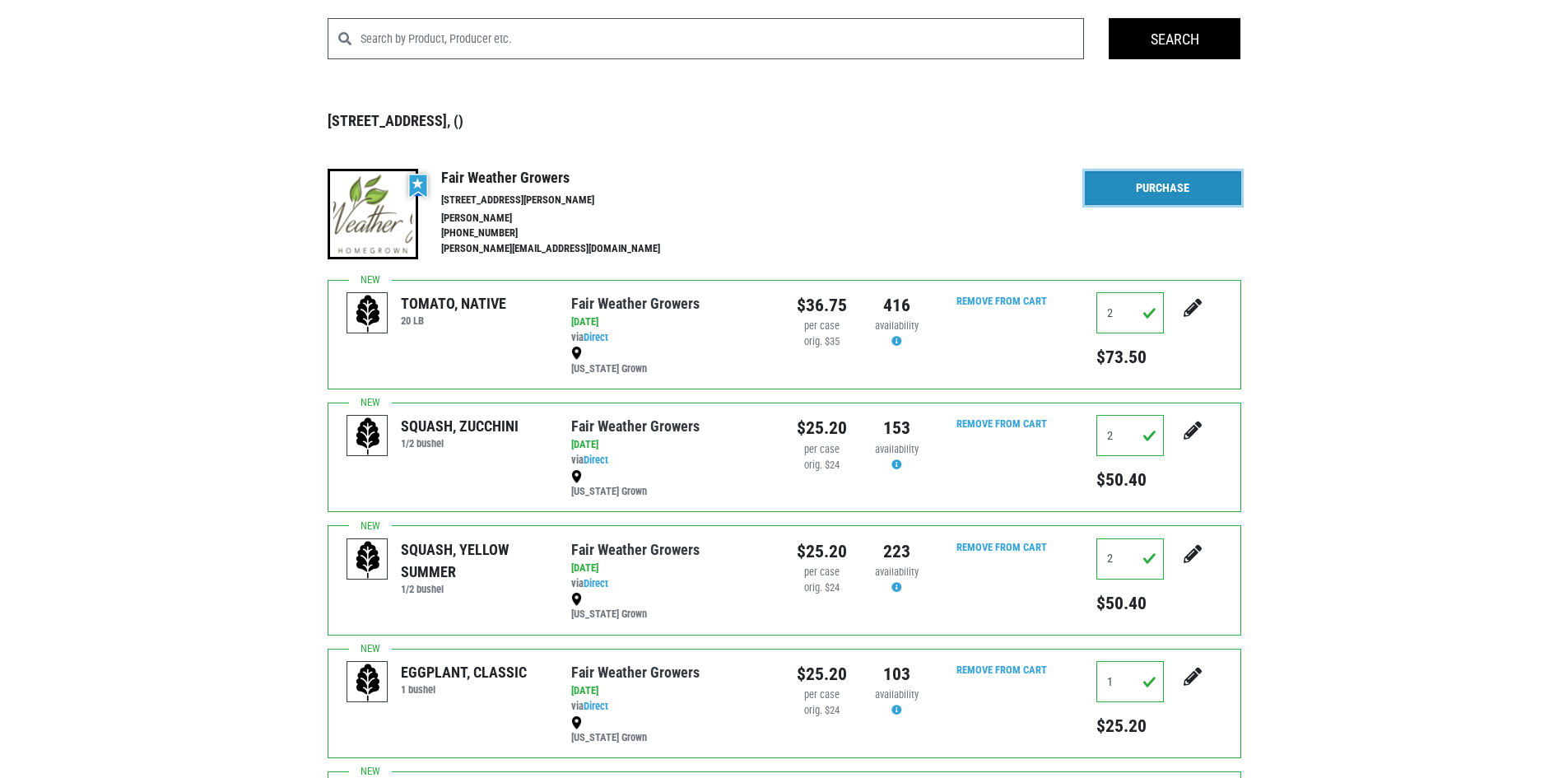
click at [1171, 194] on link "Purchase" at bounding box center [1163, 188] width 156 height 34
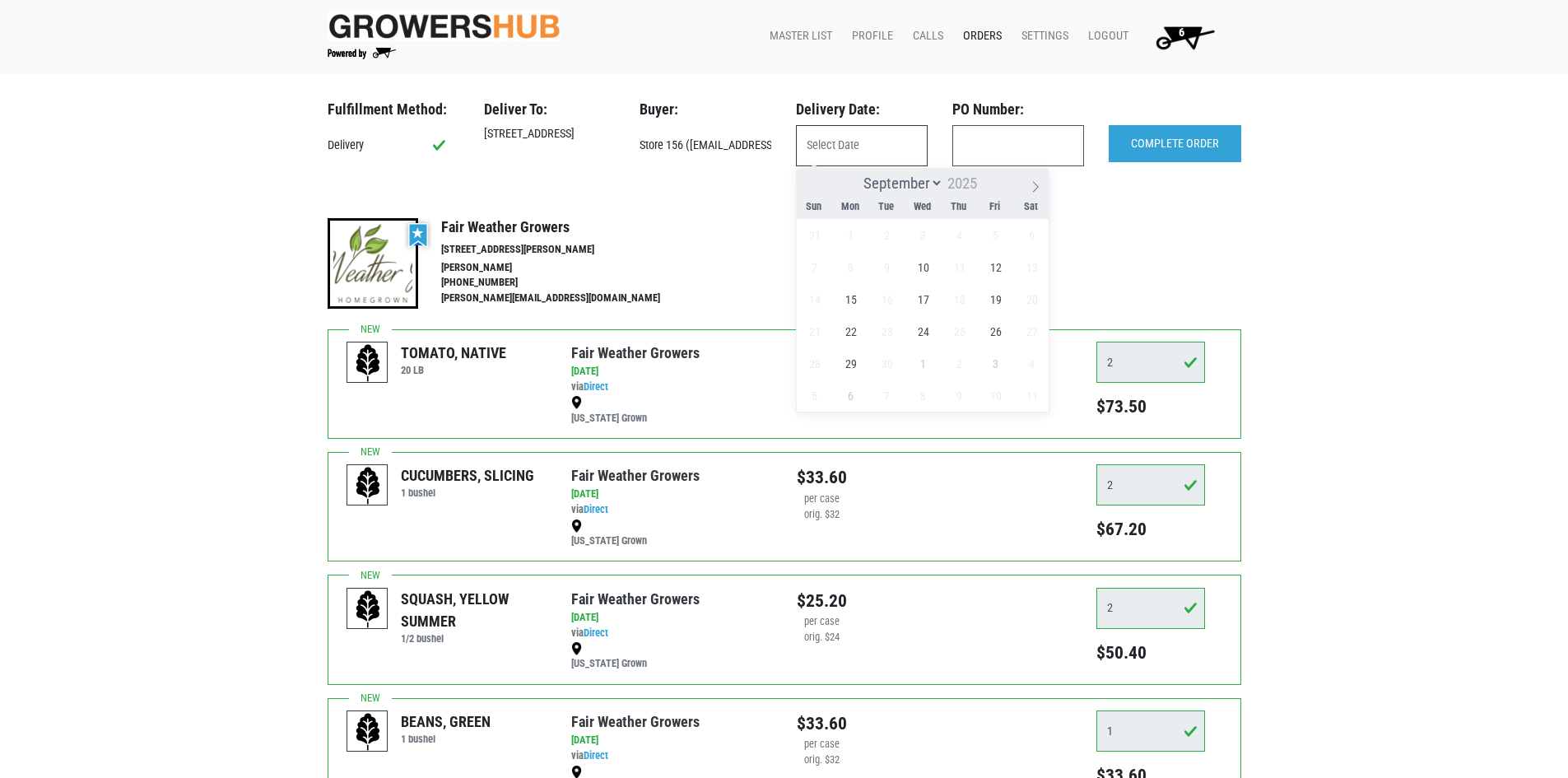
click at [882, 140] on input "text" at bounding box center [862, 146] width 132 height 41
click at [931, 272] on span "10" at bounding box center [924, 267] width 33 height 33
type input "2025-09-10"
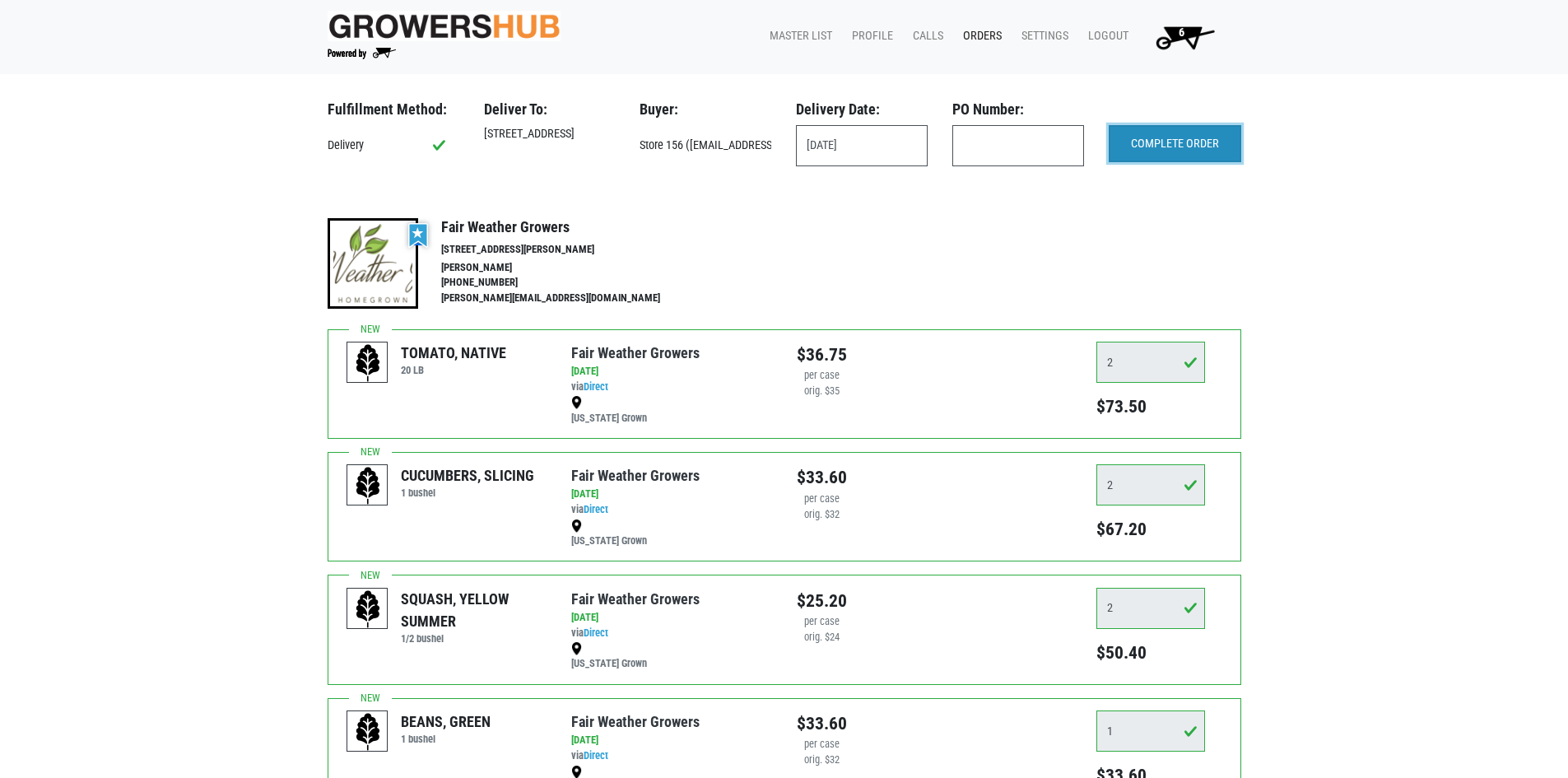
click at [1179, 160] on input "COMPLETE ORDER" at bounding box center [1175, 144] width 133 height 38
click at [978, 38] on link "Orders" at bounding box center [979, 36] width 59 height 32
